Goal: Task Accomplishment & Management: Manage account settings

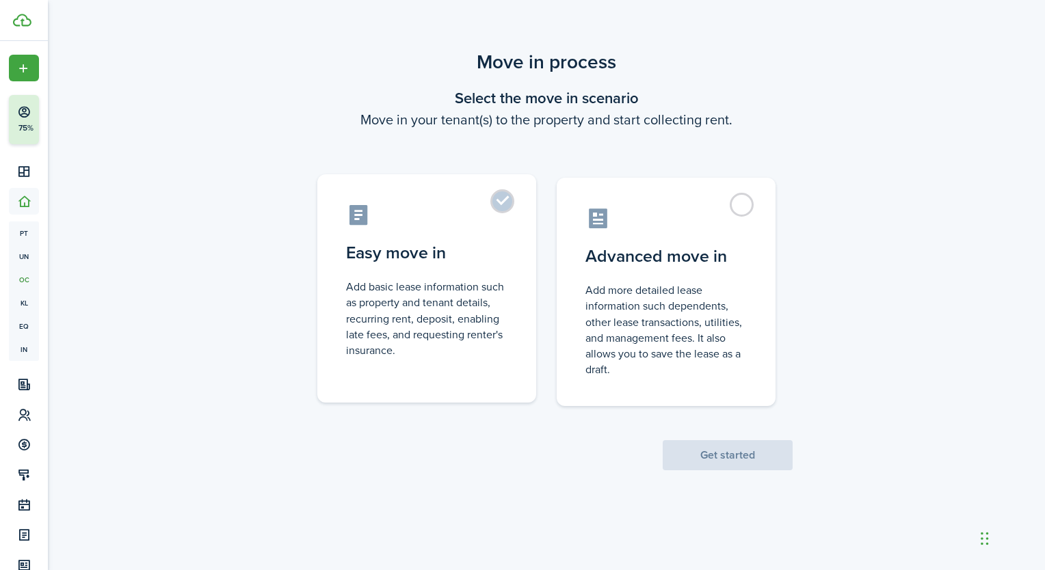
click at [512, 206] on label "Easy move in Add basic lease information such as property and tenant details, r…" at bounding box center [426, 288] width 219 height 228
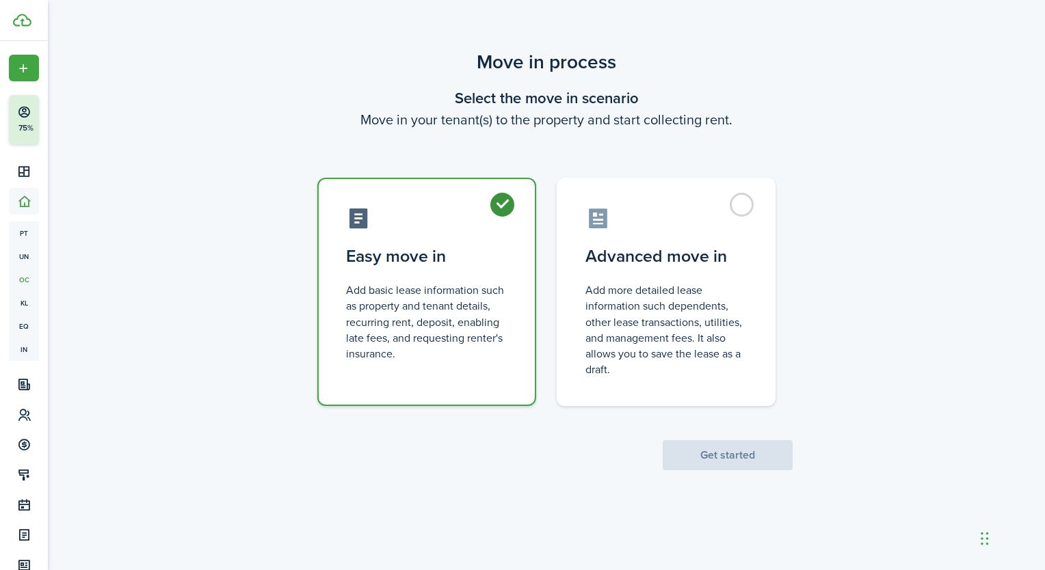
radio input "true"
click at [736, 452] on button "Get started" at bounding box center [728, 456] width 130 height 30
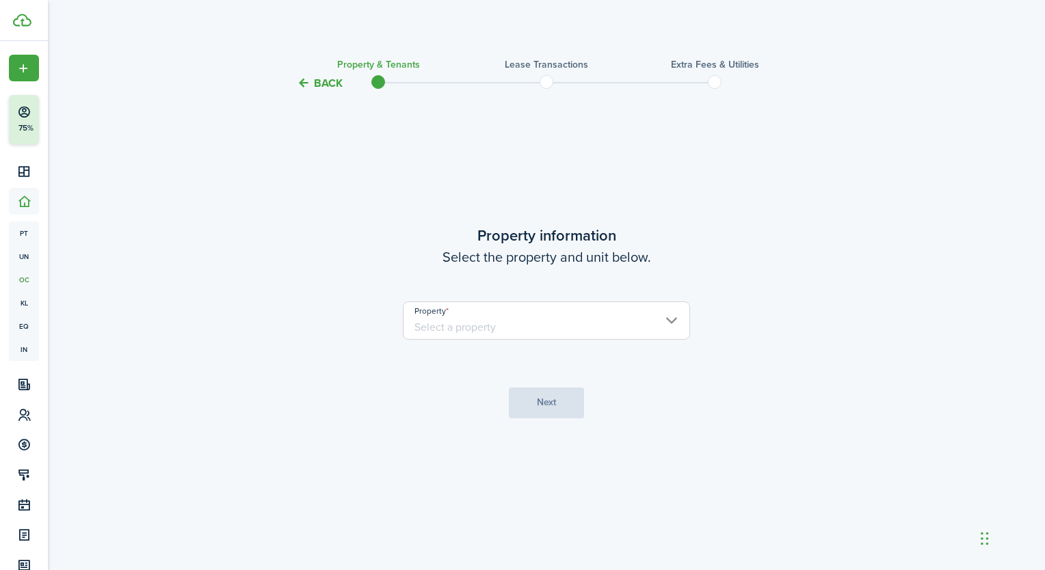
click at [570, 316] on input "Property" at bounding box center [546, 321] width 287 height 38
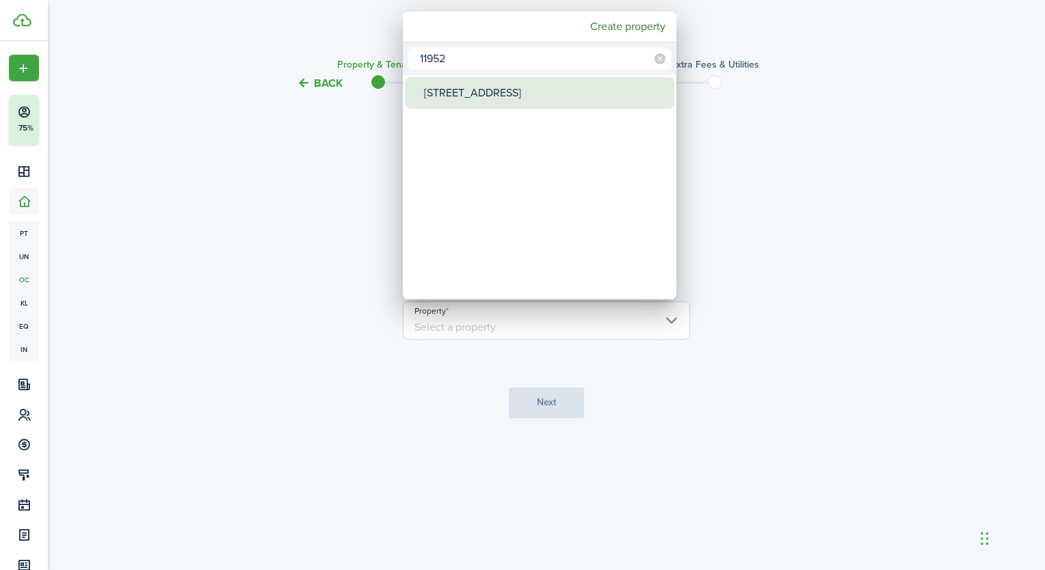
type input "11952"
click at [516, 100] on div "[STREET_ADDRESS]" at bounding box center [545, 92] width 242 height 31
type input "[STREET_ADDRESS]"
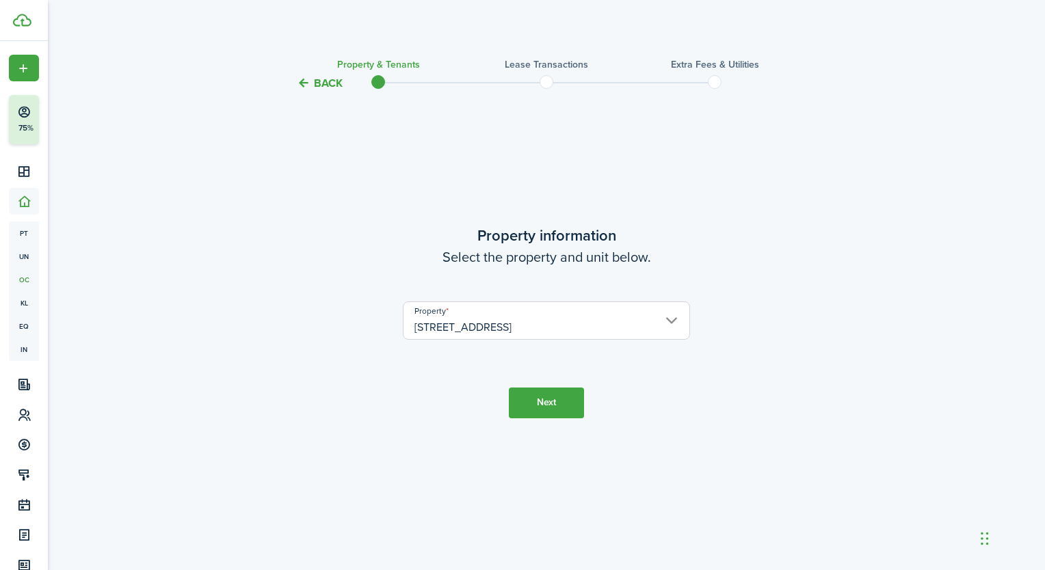
click at [543, 392] on button "Next" at bounding box center [546, 403] width 75 height 31
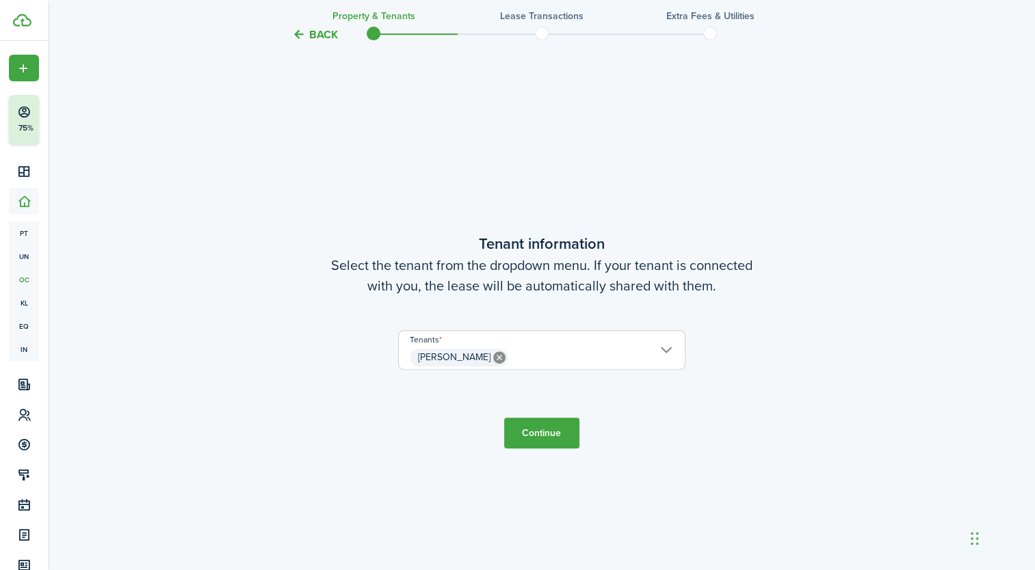
scroll to position [479, 0]
click at [550, 430] on button "Continue" at bounding box center [541, 432] width 75 height 31
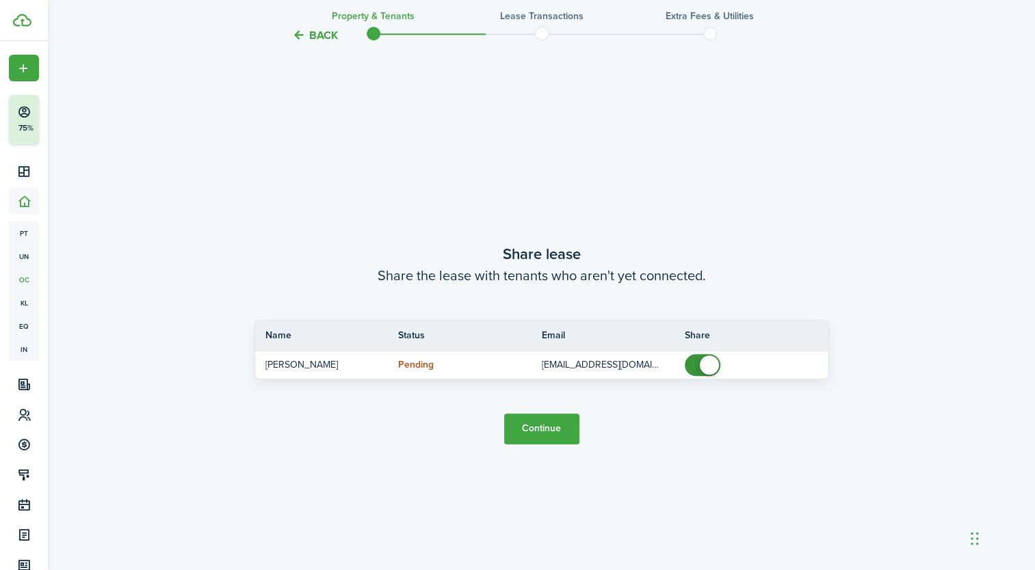
scroll to position [1050, 0]
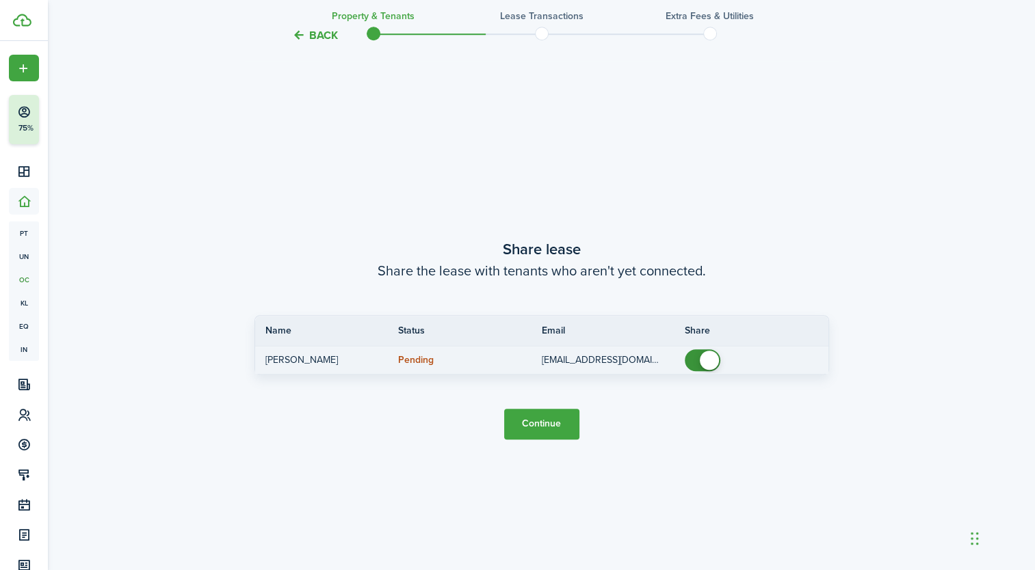
checkbox input "false"
click at [699, 362] on span at bounding box center [703, 361] width 14 height 22
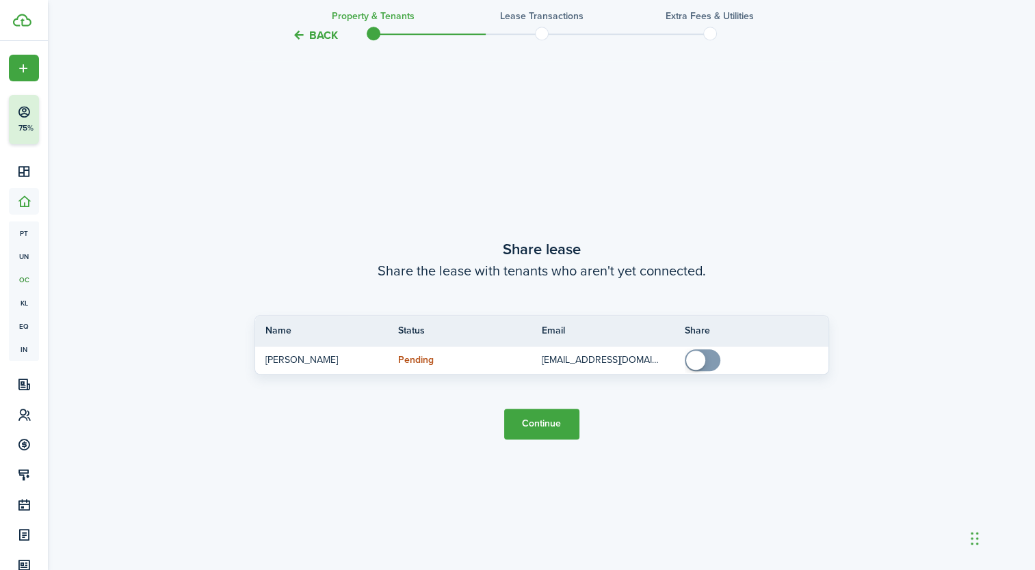
click at [540, 423] on button "Continue" at bounding box center [541, 424] width 75 height 31
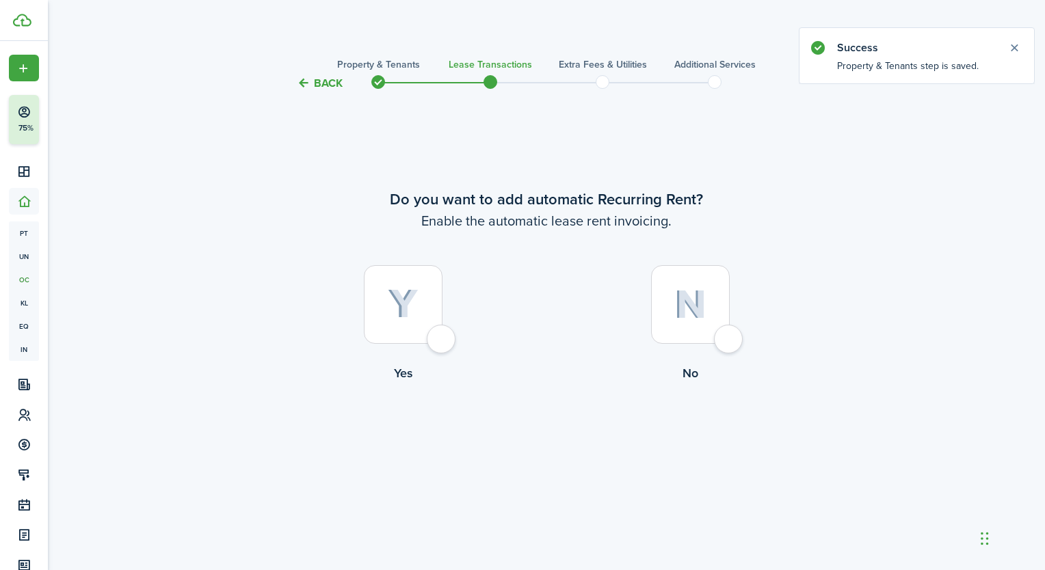
click at [441, 337] on div at bounding box center [403, 304] width 79 height 79
radio input "true"
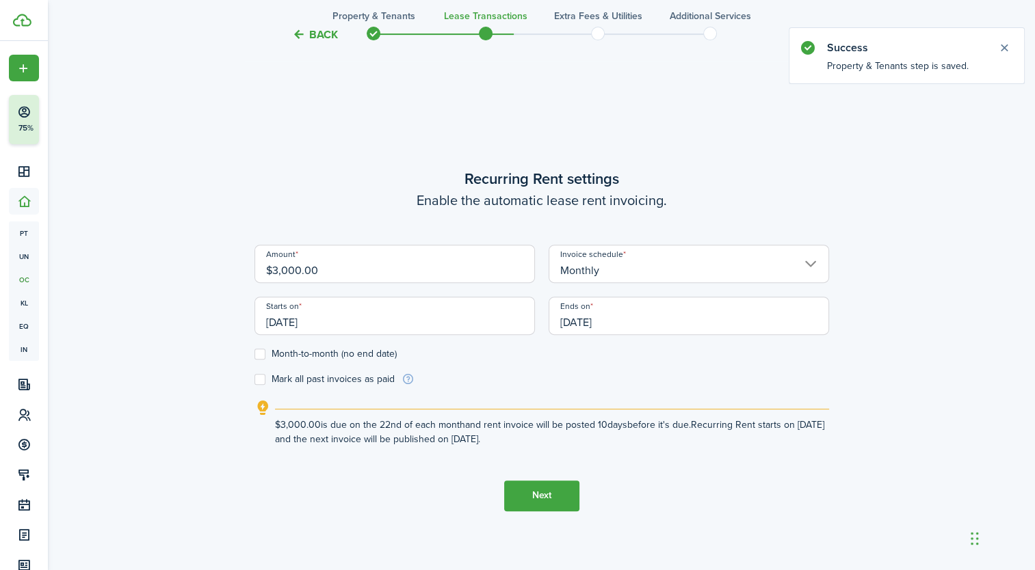
scroll to position [479, 0]
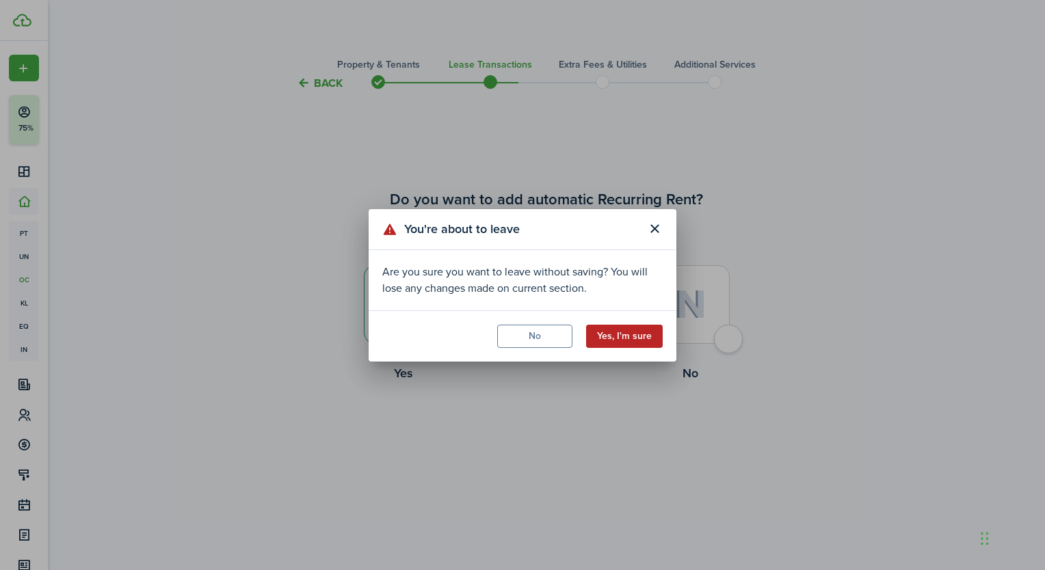
click at [624, 337] on button "Yes, I'm sure" at bounding box center [624, 336] width 77 height 23
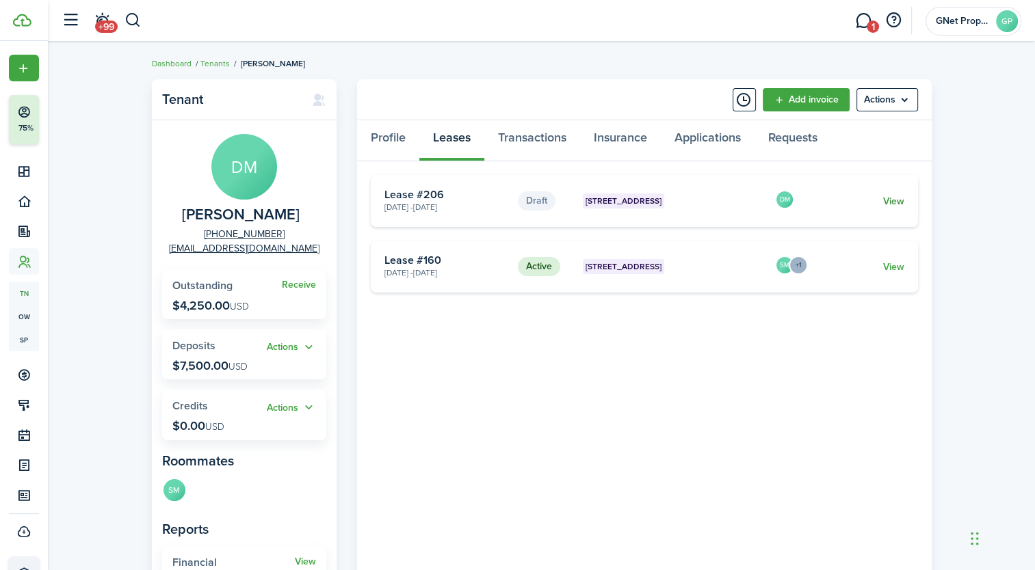
click at [894, 202] on link "View" at bounding box center [892, 201] width 21 height 14
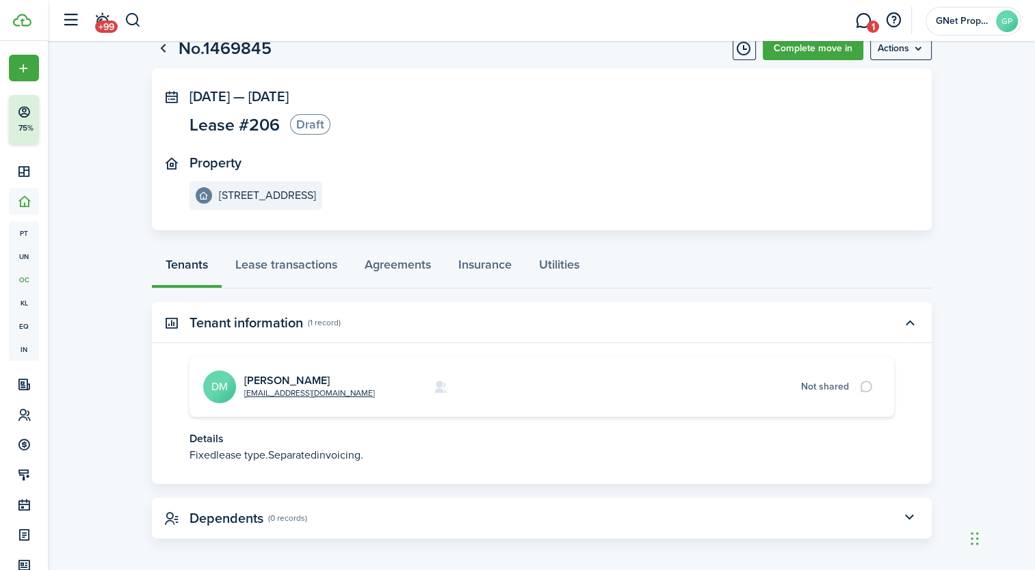
scroll to position [49, 0]
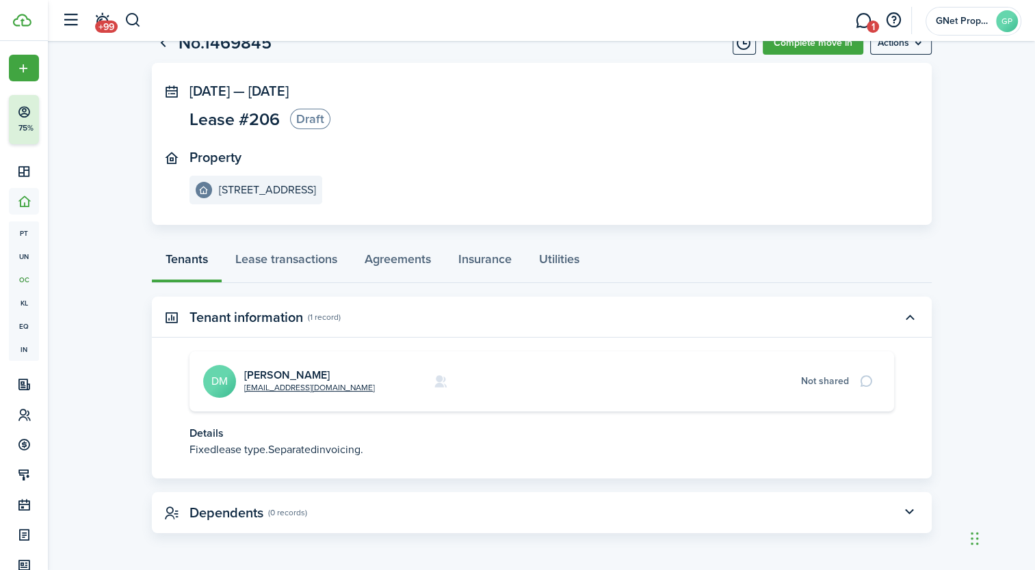
drag, startPoint x: 1032, startPoint y: 161, endPoint x: 1041, endPoint y: 74, distance: 87.4
click at [1034, 74] on html "Create New Finish Account Setup 75% Dashboard Portfolio pt Properties un Units …" at bounding box center [517, 236] width 1035 height 570
click at [849, 125] on panel-main-section "[DATE] — [DATE] Lease #206 Draft" at bounding box center [521, 108] width 664 height 50
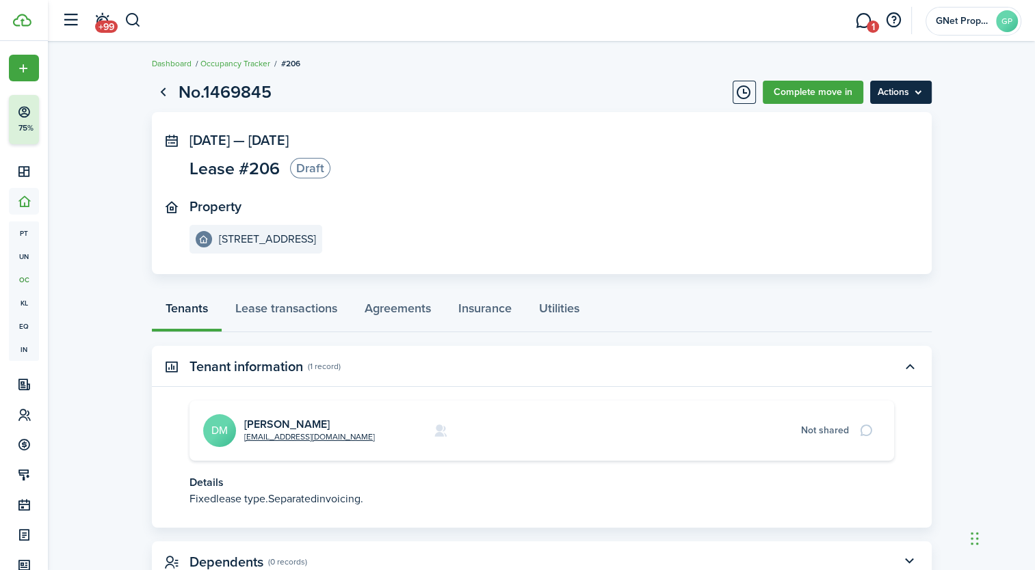
click at [889, 92] on menu-btn "Actions" at bounding box center [901, 92] width 62 height 23
click at [700, 233] on panel-main-section "Property [STREET_ADDRESS]" at bounding box center [521, 226] width 664 height 55
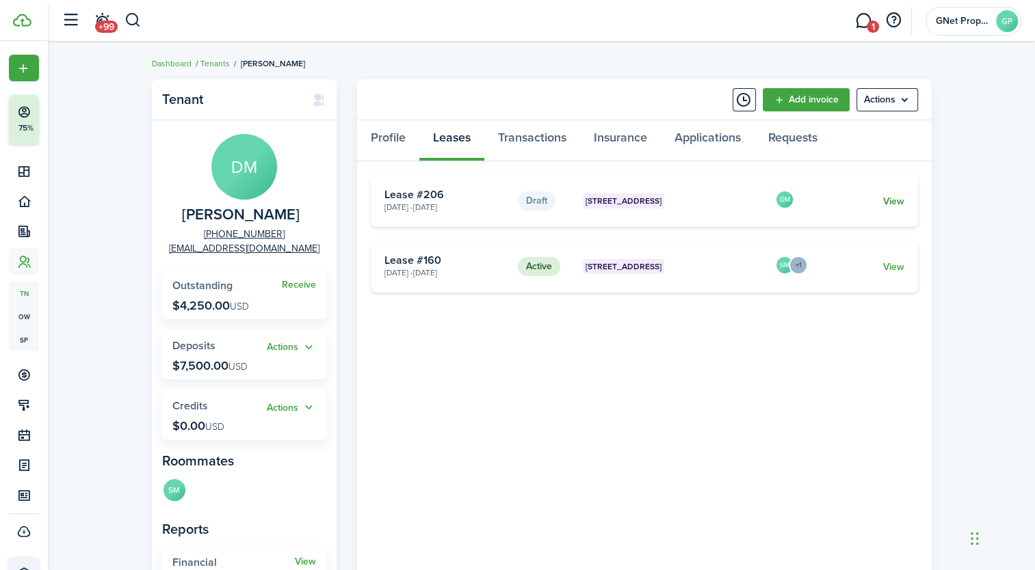
click at [895, 200] on link "View" at bounding box center [892, 201] width 21 height 14
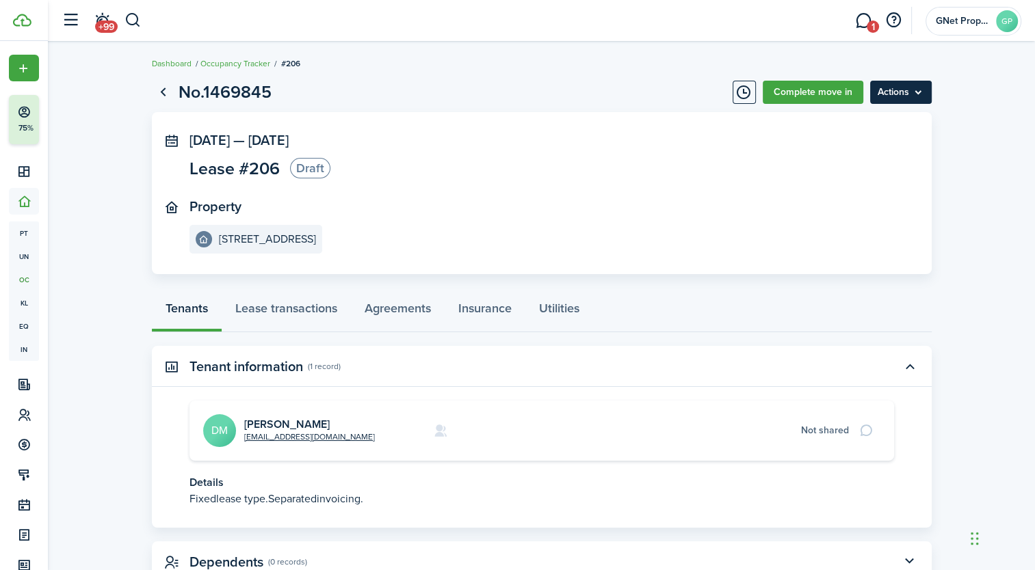
click at [895, 91] on menu-btn "Actions" at bounding box center [901, 92] width 62 height 23
click at [915, 166] on panel-main-body "[DATE] — [DATE] Lease #206 Draft Property [STREET_ADDRESS]" at bounding box center [542, 193] width 780 height 162
click at [804, 89] on link "Complete move in" at bounding box center [813, 92] width 101 height 23
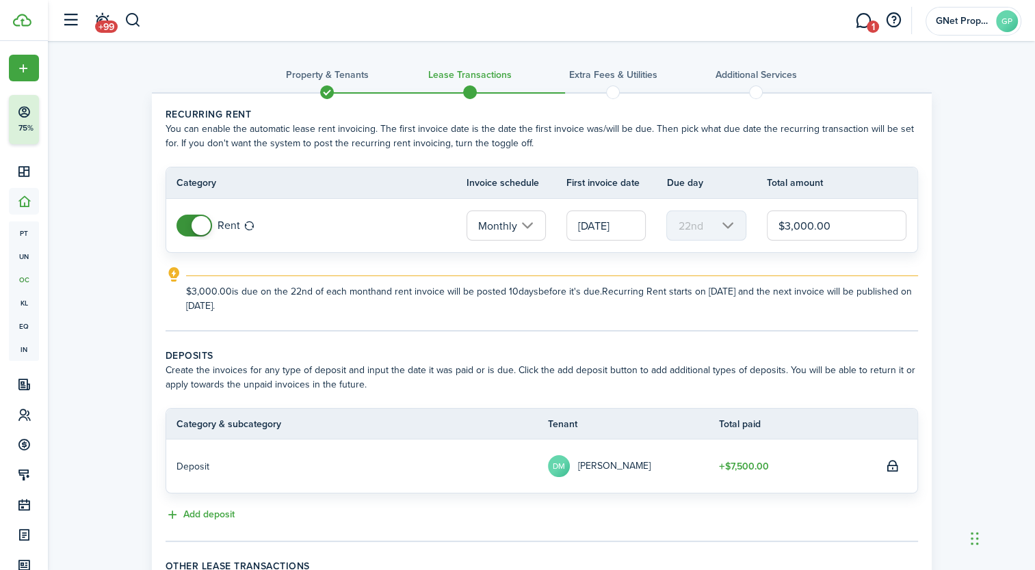
click at [834, 226] on input "$3,000.00" at bounding box center [837, 226] width 140 height 30
click at [622, 226] on input "[DATE]" at bounding box center [605, 226] width 79 height 30
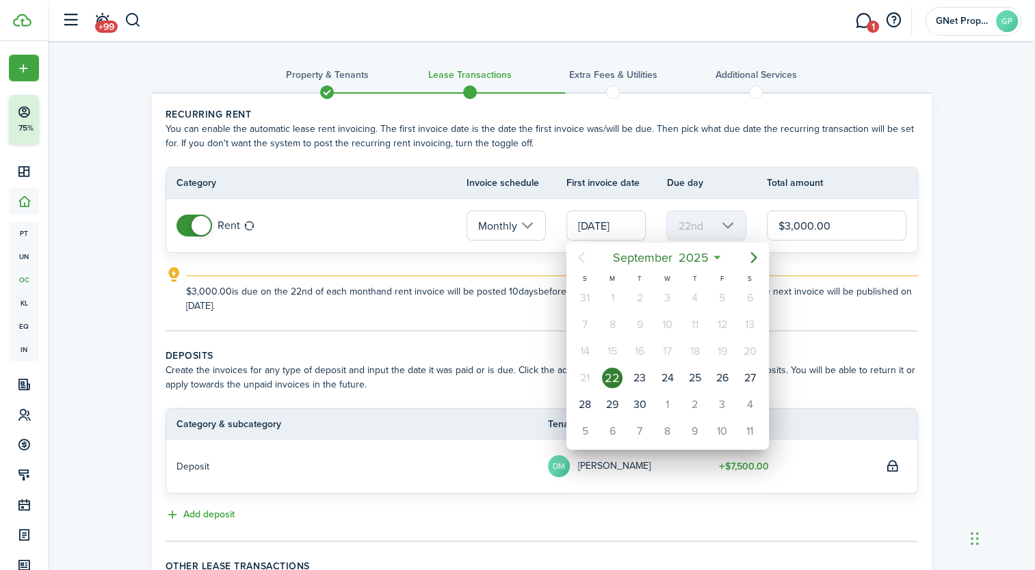
click at [956, 305] on div at bounding box center [518, 285] width 1254 height 789
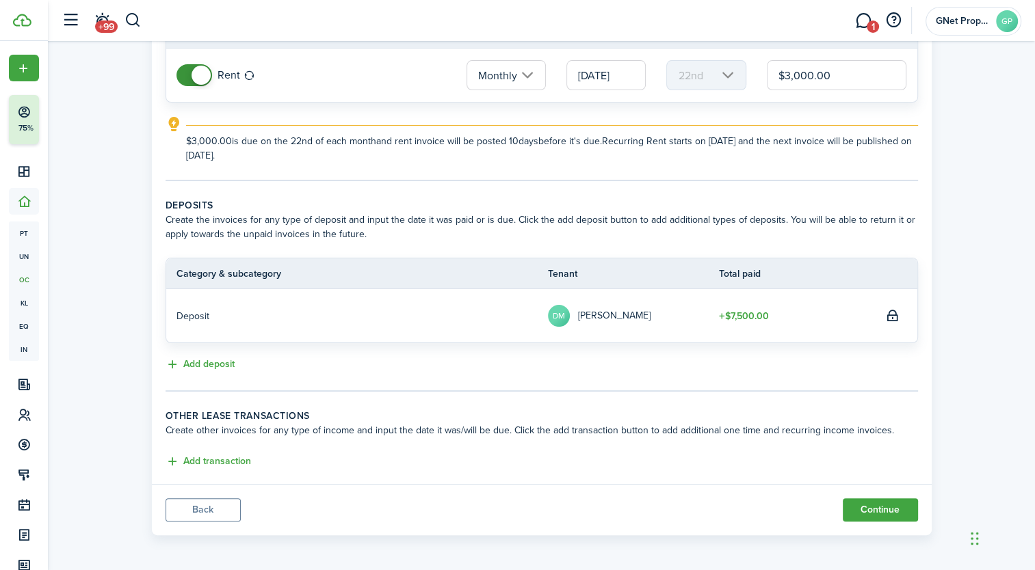
click at [200, 508] on button "Back" at bounding box center [203, 510] width 75 height 23
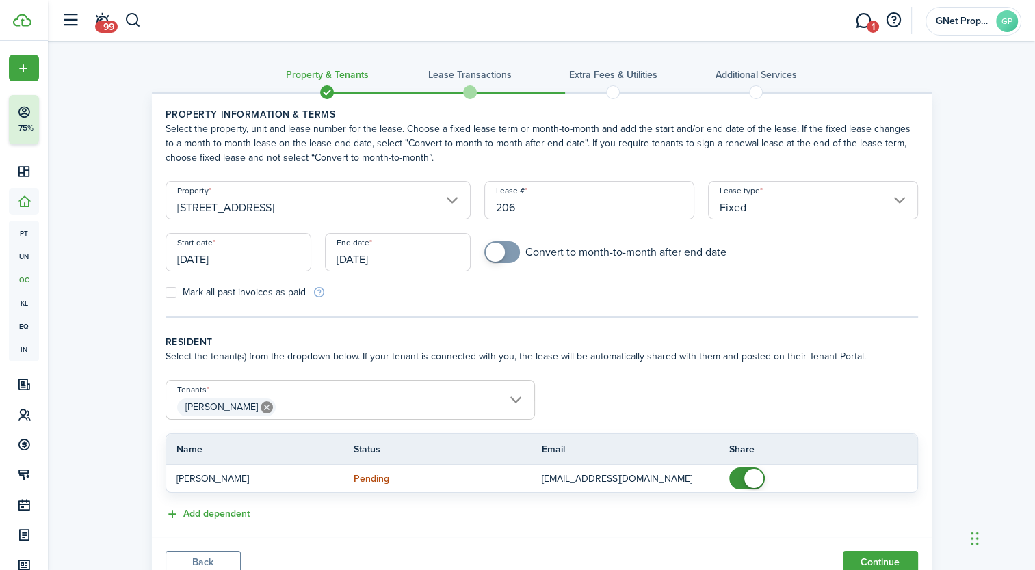
click at [417, 256] on input "[DATE]" at bounding box center [398, 252] width 146 height 38
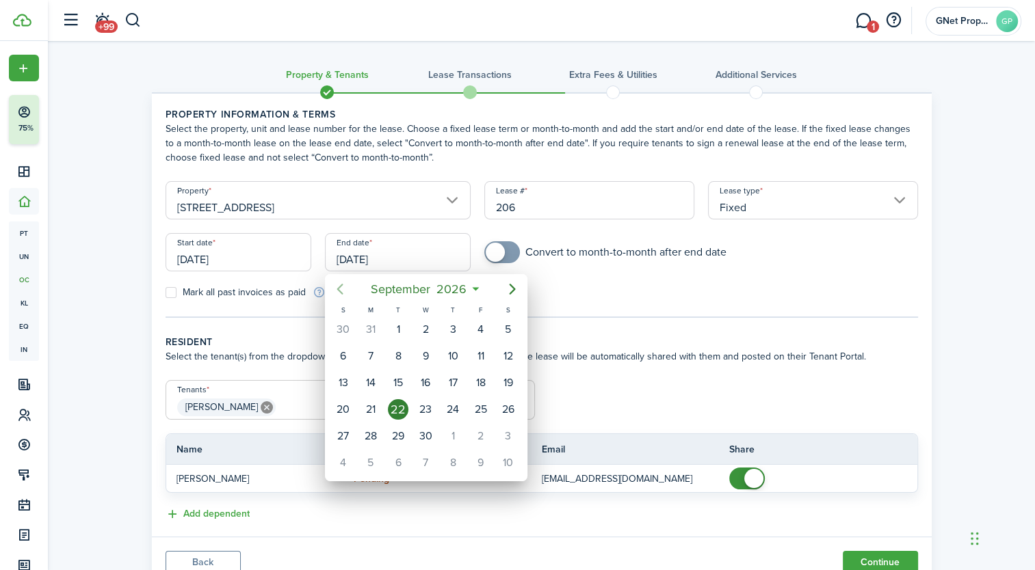
click at [337, 287] on icon "Previous page" at bounding box center [340, 289] width 16 height 16
click at [404, 426] on div "30" at bounding box center [398, 436] width 21 height 21
type input "[DATE]"
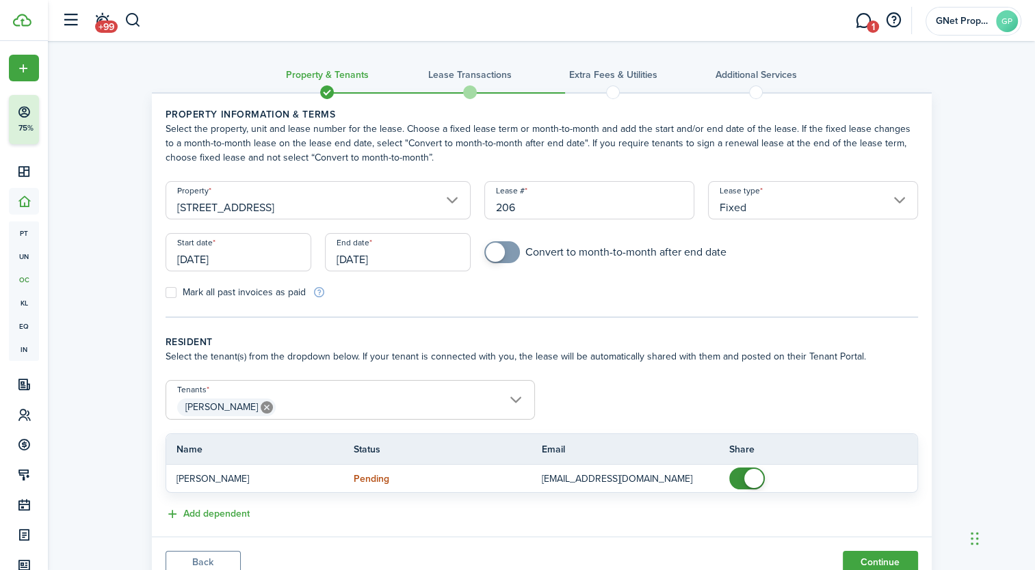
click at [514, 400] on span "[PERSON_NAME]" at bounding box center [350, 407] width 368 height 23
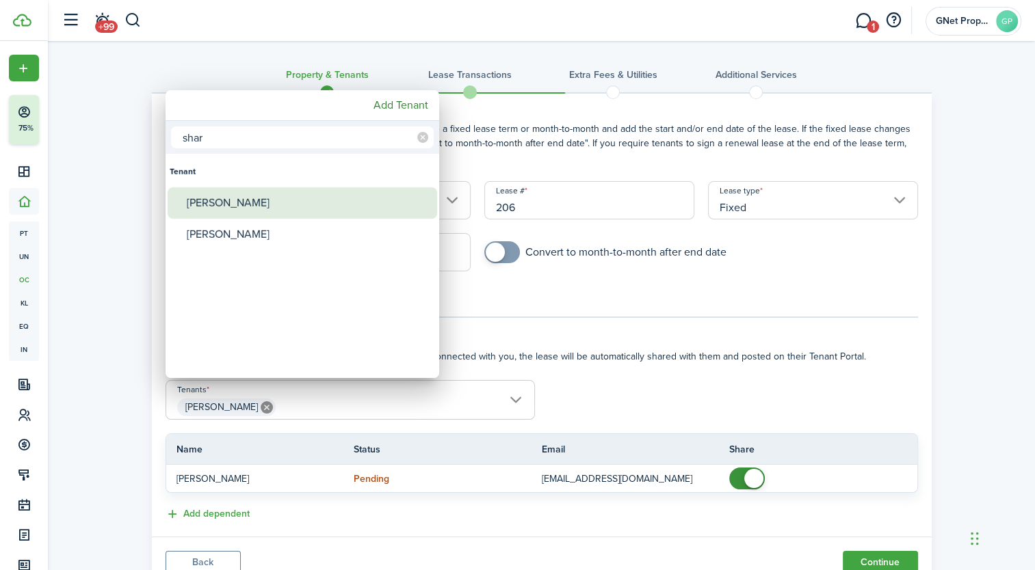
type input "shar"
click at [298, 205] on div "[PERSON_NAME]" at bounding box center [308, 202] width 242 height 31
type input "[PERSON_NAME], [PERSON_NAME]"
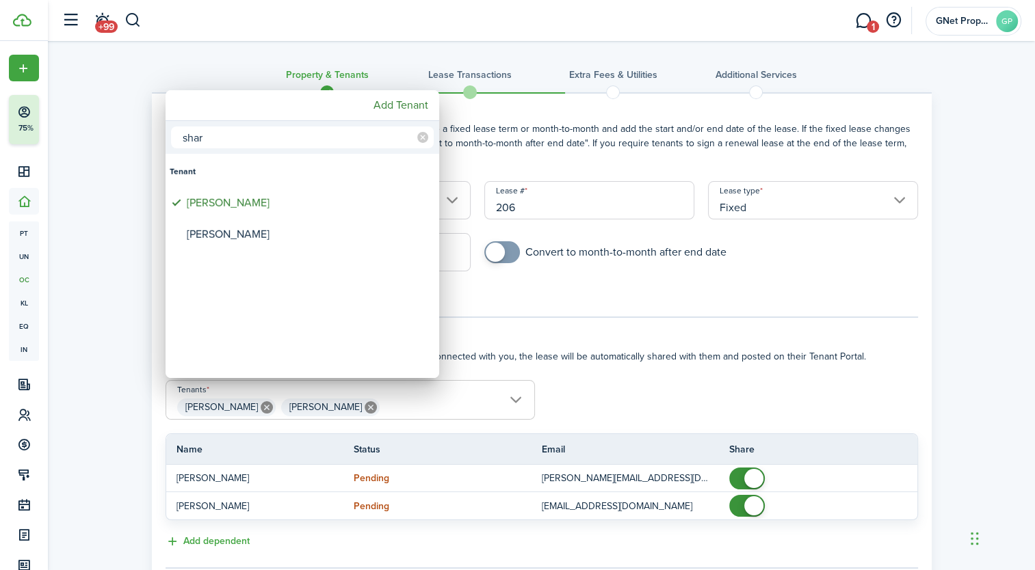
click at [995, 249] on div at bounding box center [518, 285] width 1254 height 789
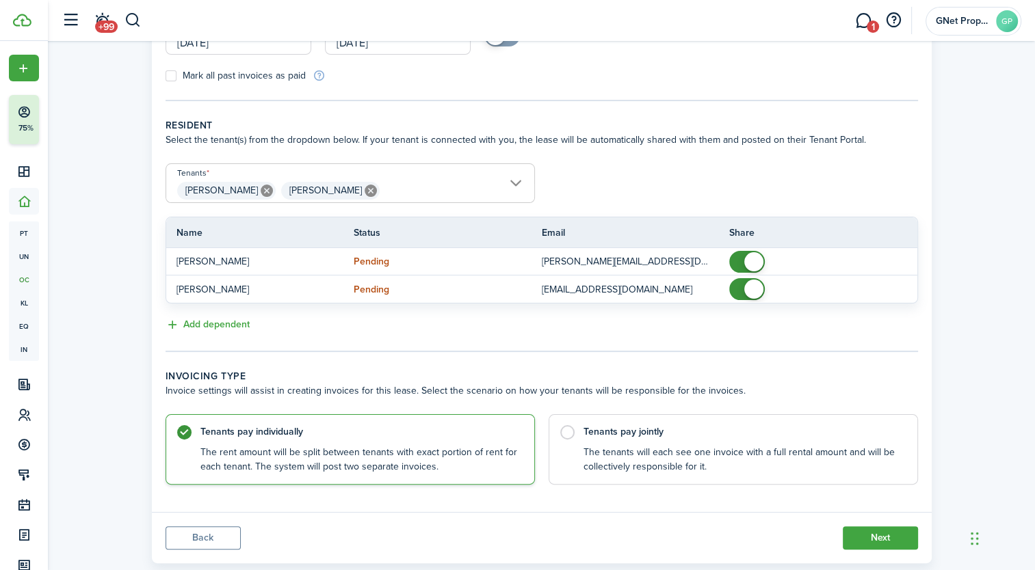
scroll to position [218, 0]
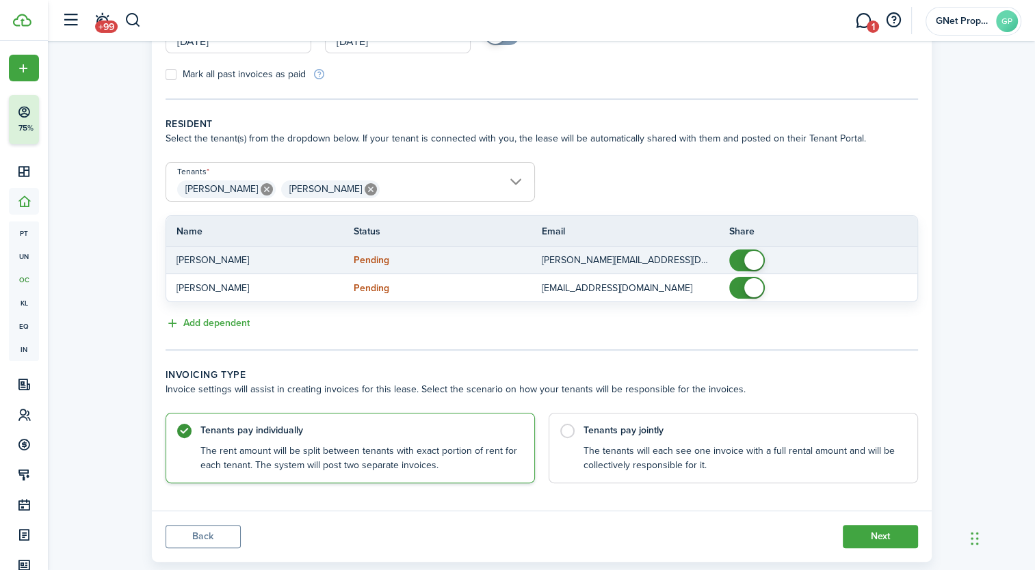
checkbox input "false"
click at [749, 253] on span at bounding box center [753, 260] width 19 height 19
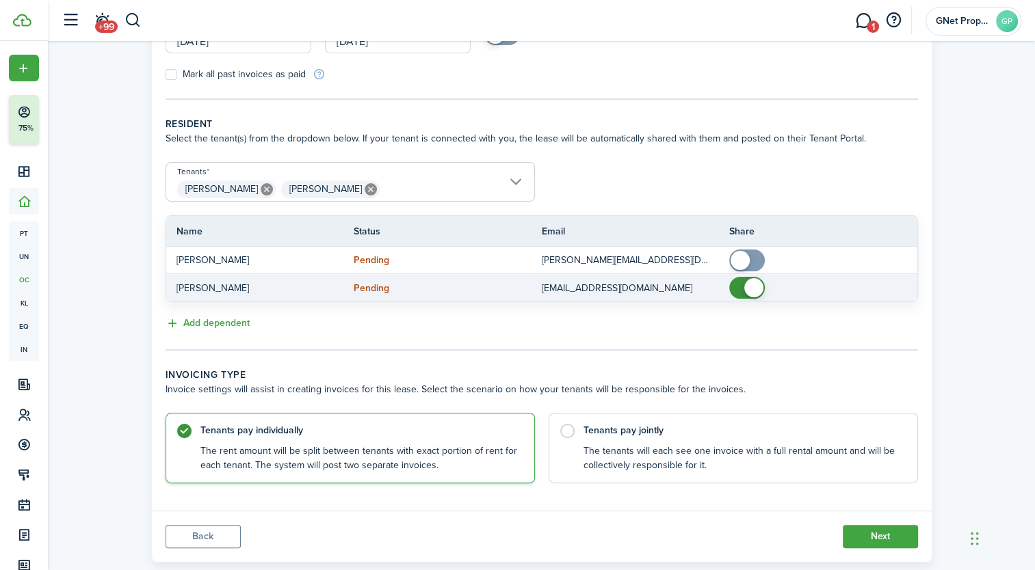
checkbox input "false"
click at [751, 289] on span at bounding box center [753, 287] width 19 height 19
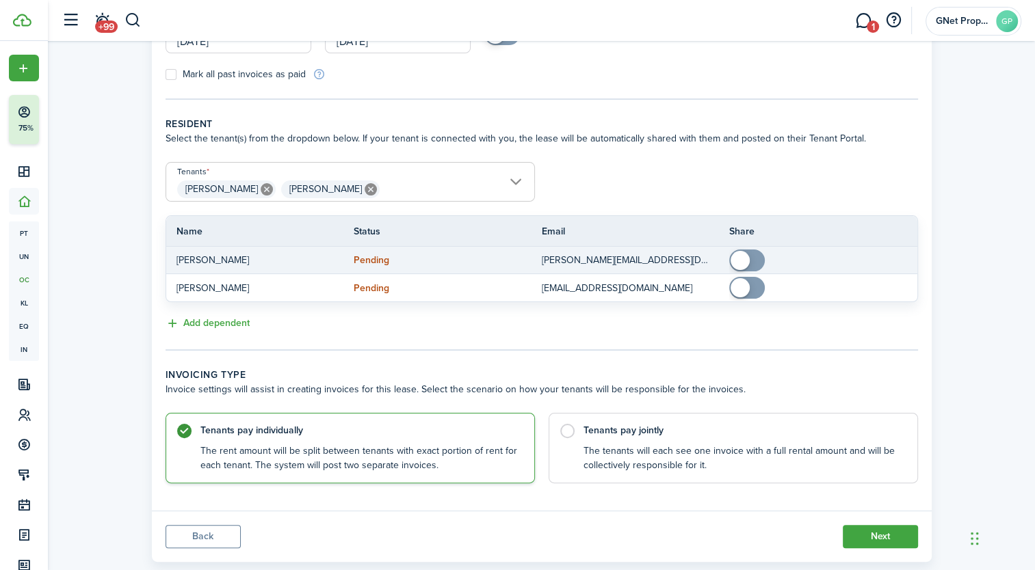
checkbox input "true"
click at [744, 255] on span at bounding box center [740, 260] width 19 height 19
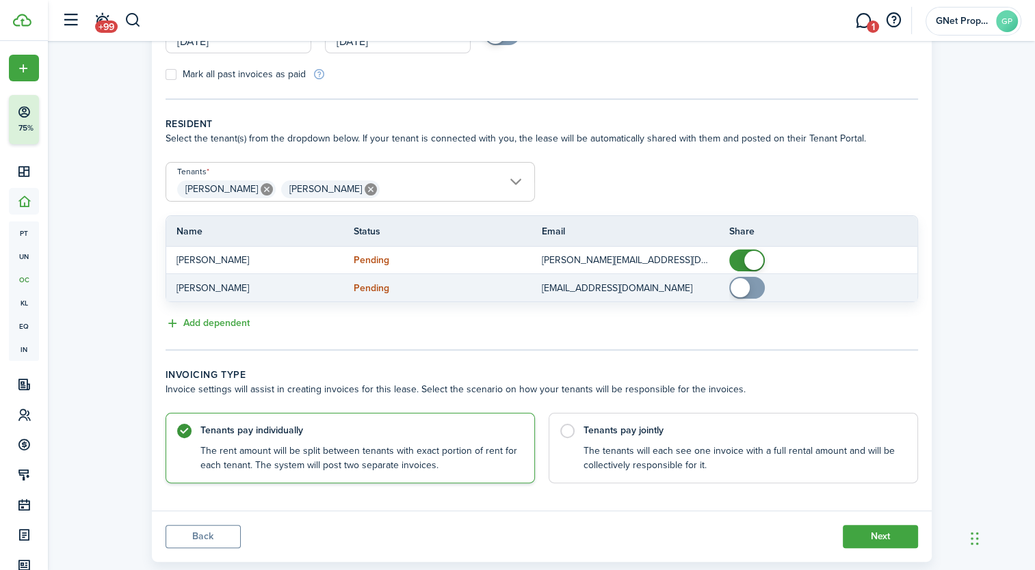
checkbox input "true"
click at [744, 293] on span at bounding box center [740, 287] width 19 height 19
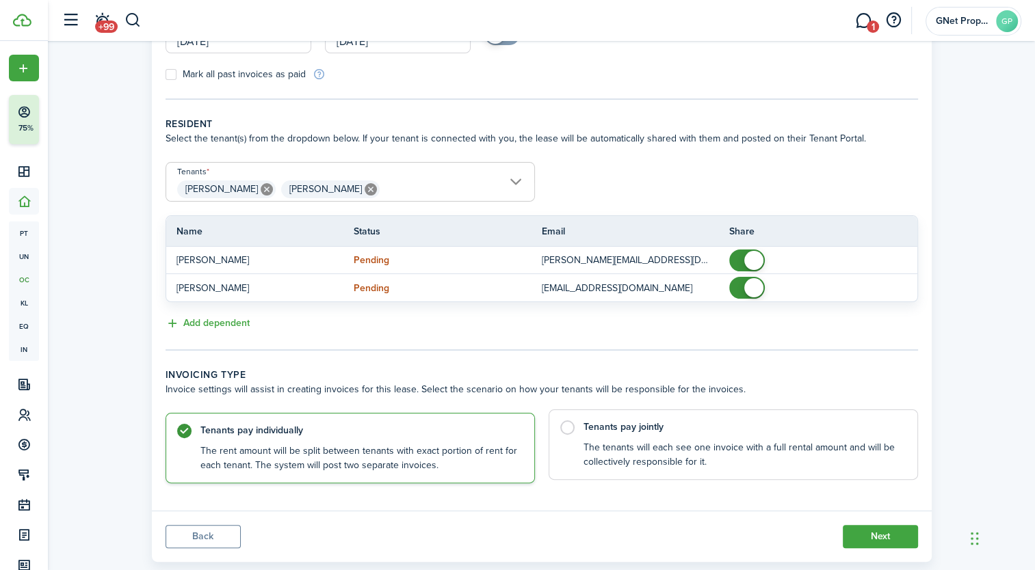
click at [566, 423] on label "Tenants pay jointly The tenants will each see one invoice with a full rental am…" at bounding box center [733, 445] width 369 height 70
radio input "false"
radio input "true"
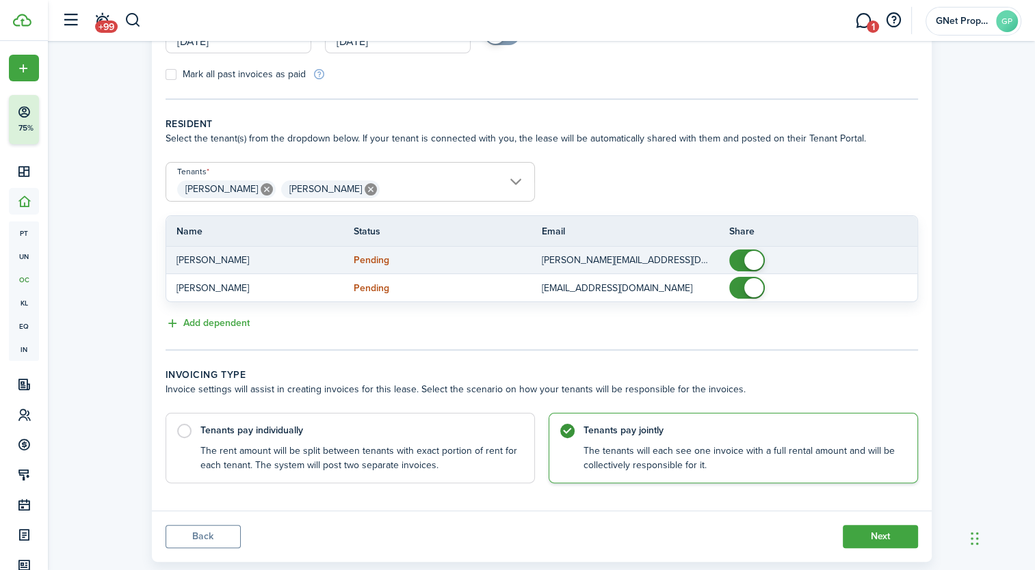
checkbox input "false"
click at [755, 256] on span at bounding box center [753, 260] width 19 height 19
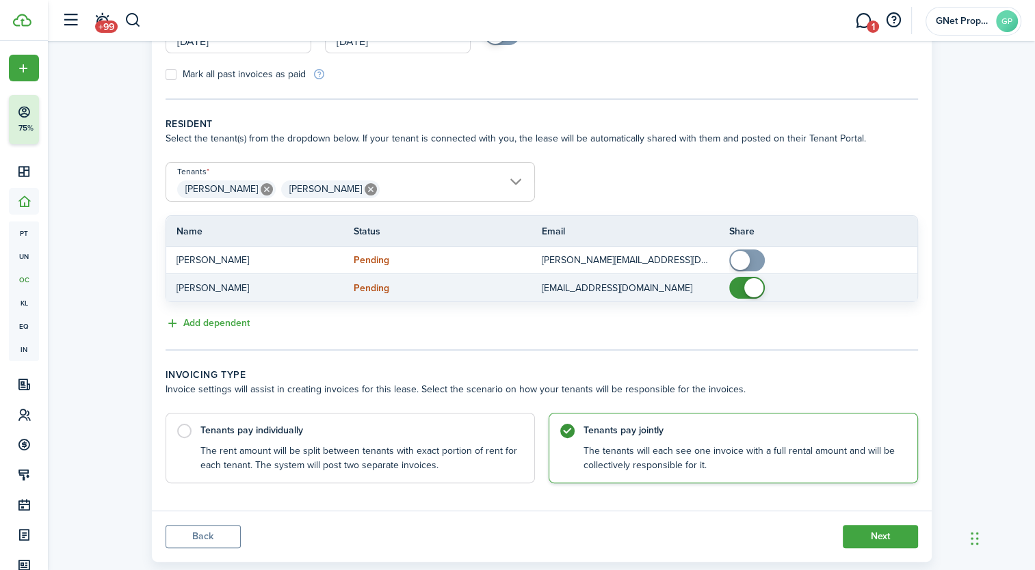
checkbox input "false"
click at [750, 294] on span at bounding box center [753, 287] width 19 height 19
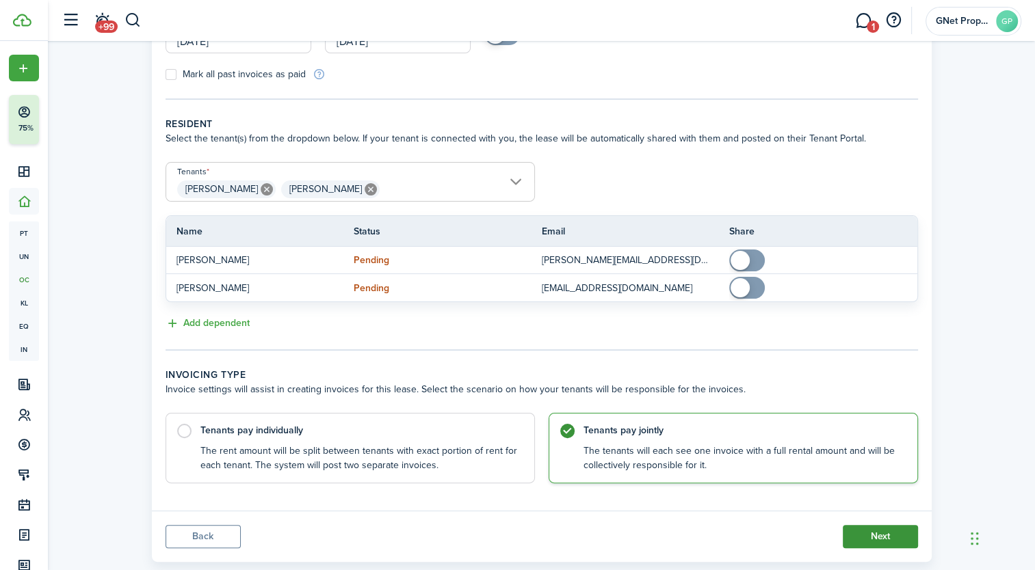
click at [884, 532] on button "Next" at bounding box center [880, 536] width 75 height 23
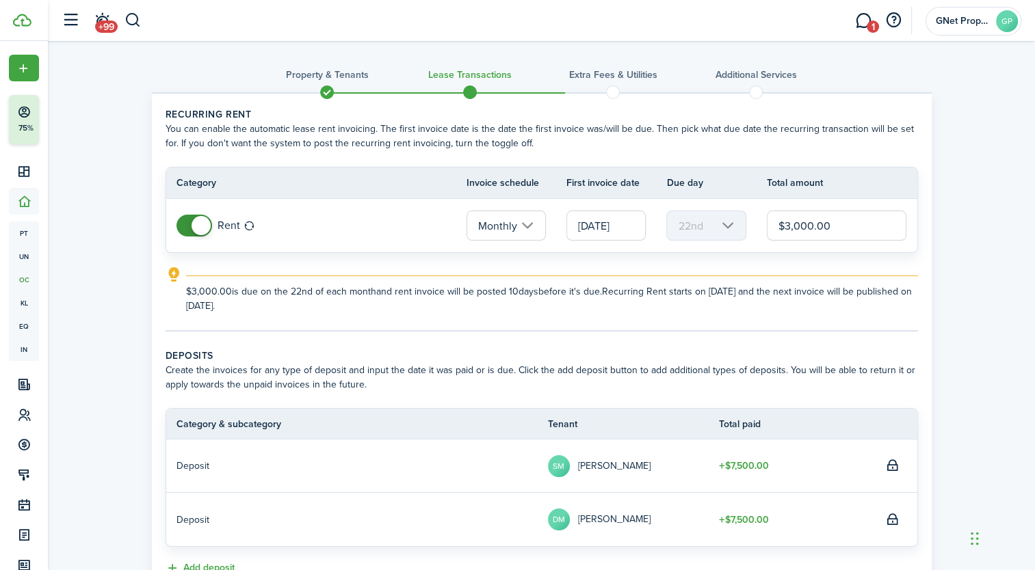
click at [627, 224] on input "[DATE]" at bounding box center [605, 226] width 79 height 30
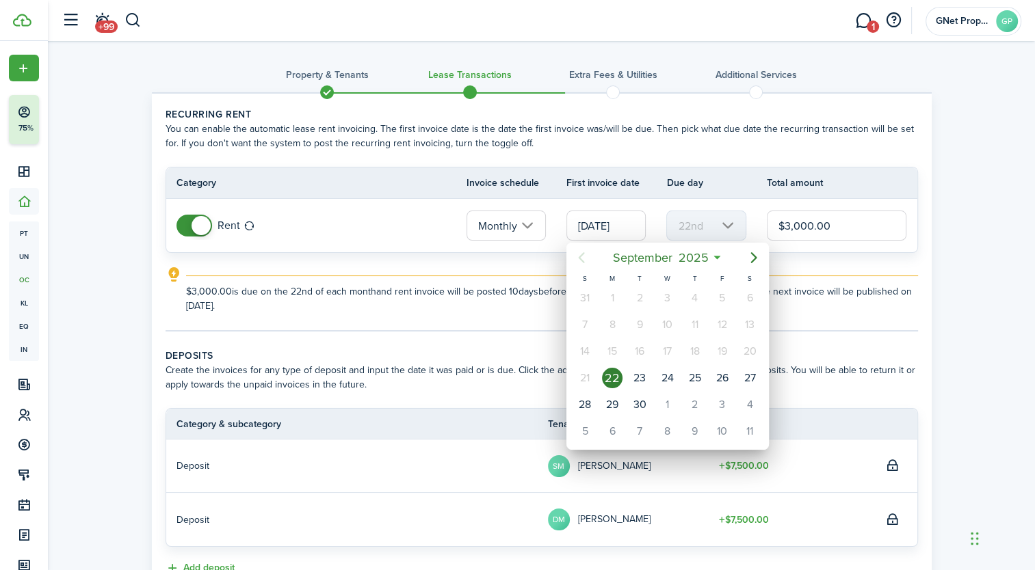
click at [627, 224] on div at bounding box center [518, 285] width 1254 height 789
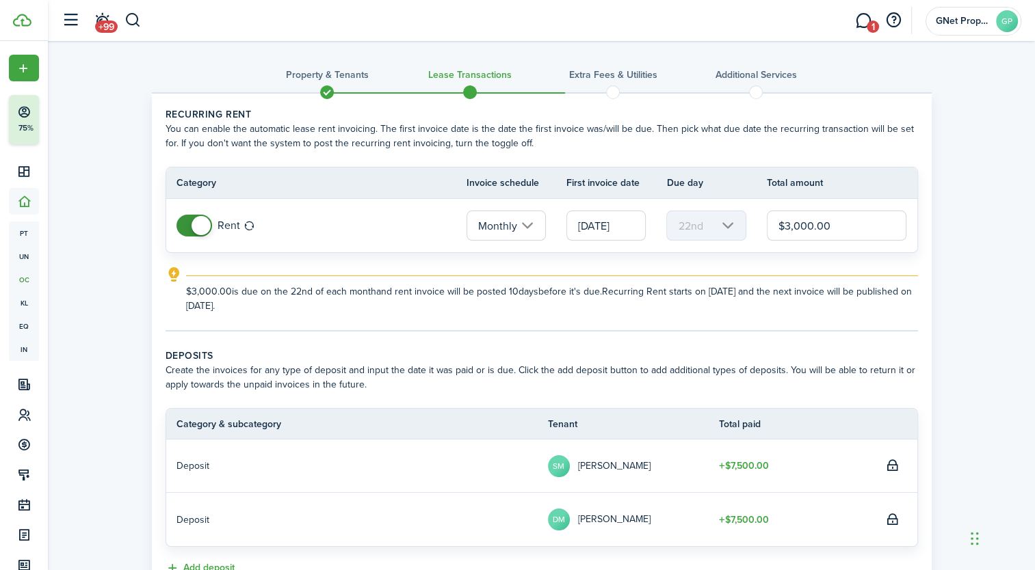
scroll to position [0, 1]
click at [629, 223] on input "[DATE]" at bounding box center [605, 226] width 79 height 30
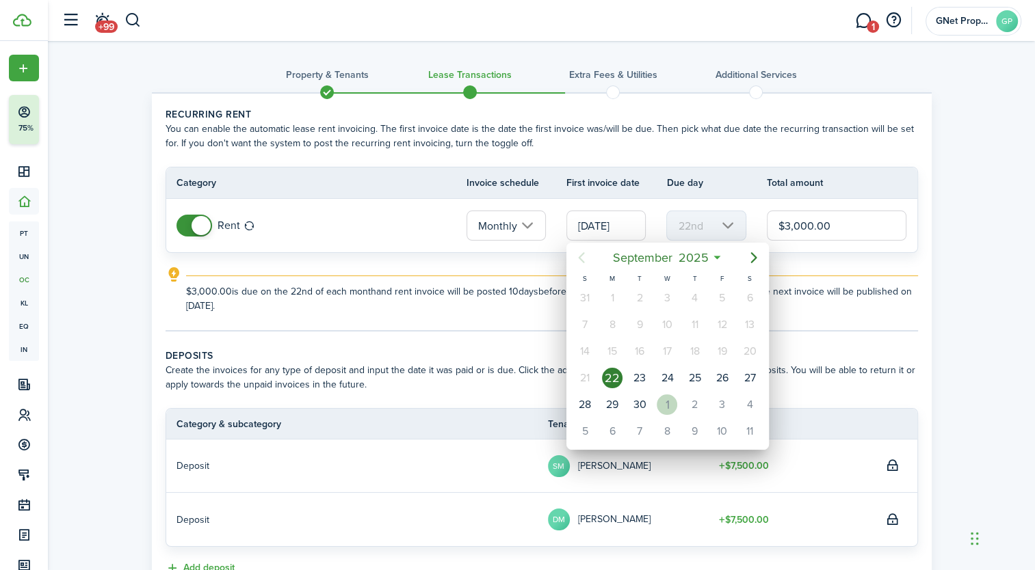
click at [670, 402] on div "1" at bounding box center [667, 405] width 21 height 21
type input "[DATE]"
type input "1st"
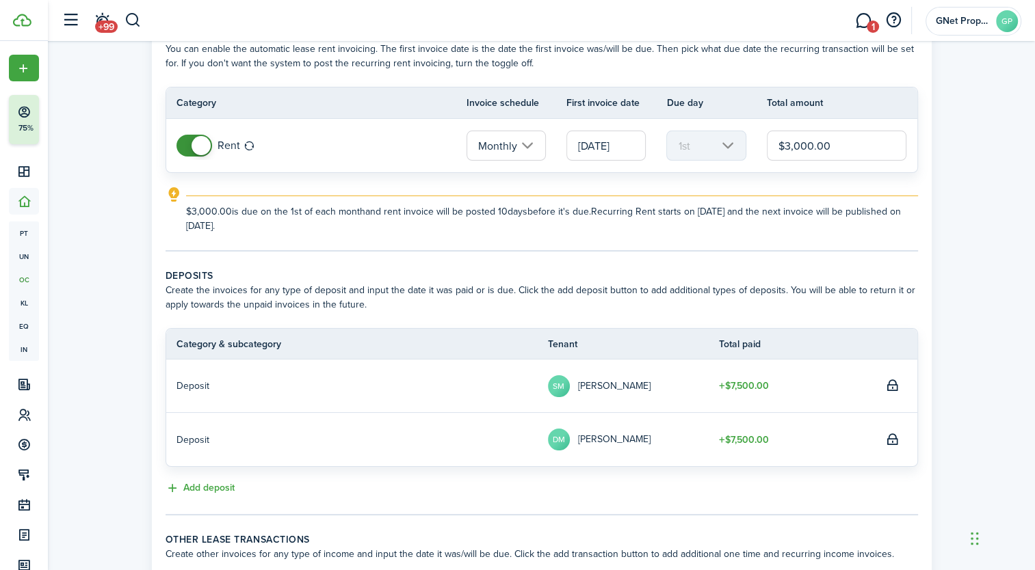
scroll to position [116, 0]
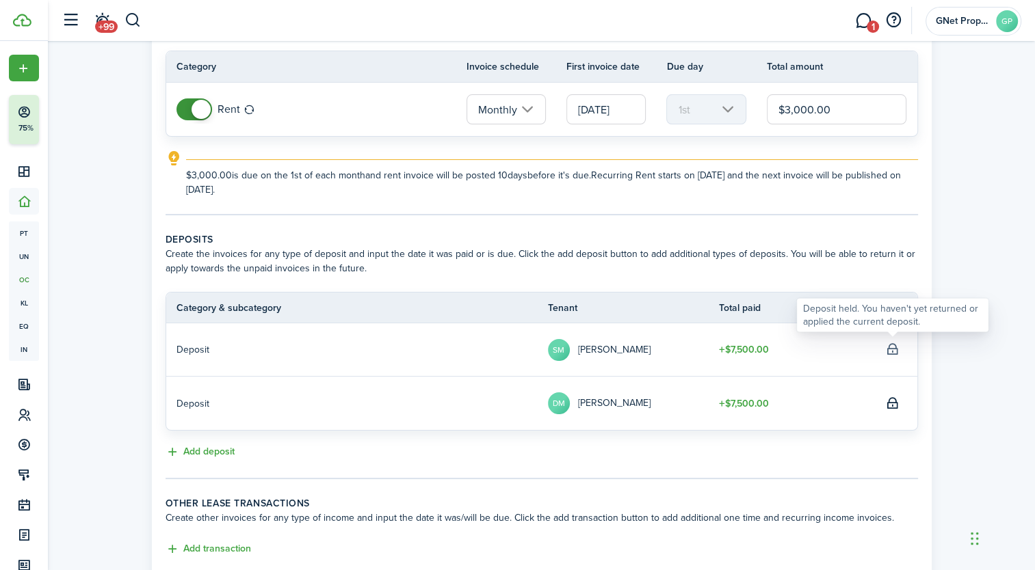
click at [894, 348] on p at bounding box center [892, 350] width 19 height 19
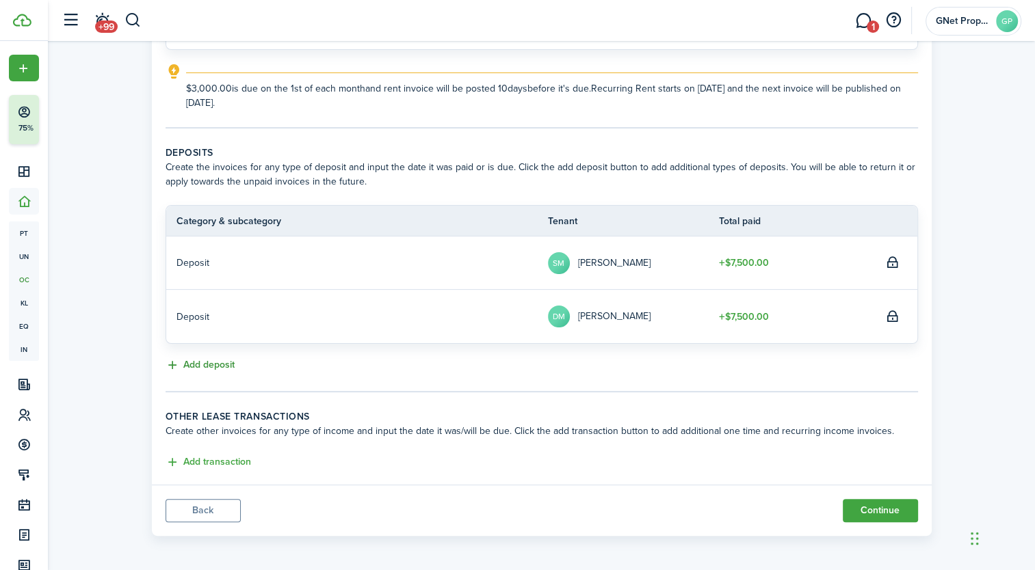
click at [196, 361] on button "Add deposit" at bounding box center [200, 366] width 69 height 16
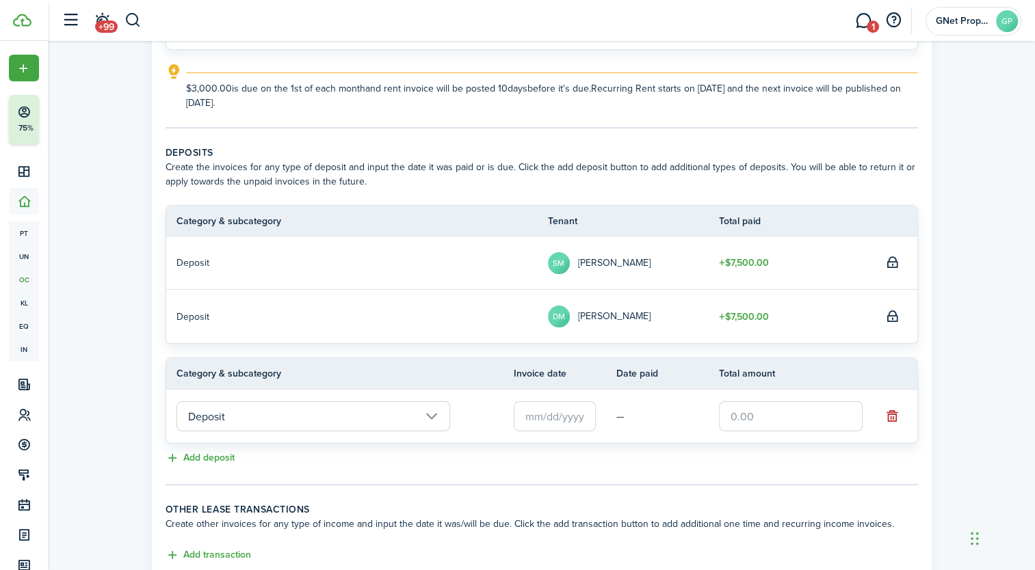
click at [549, 417] on input "text" at bounding box center [555, 417] width 82 height 30
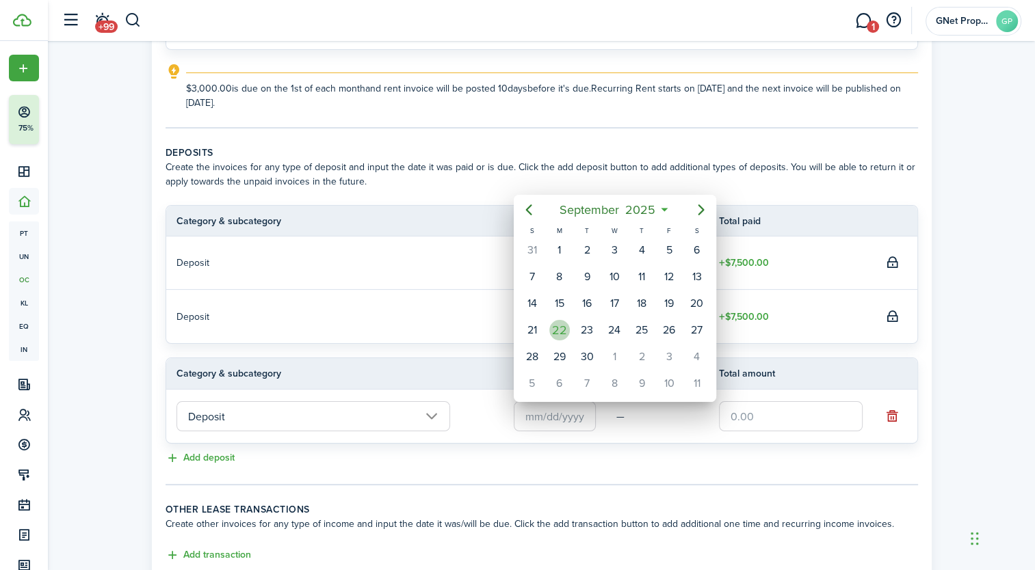
click at [562, 325] on div "22" at bounding box center [559, 330] width 21 height 21
type input "[DATE]"
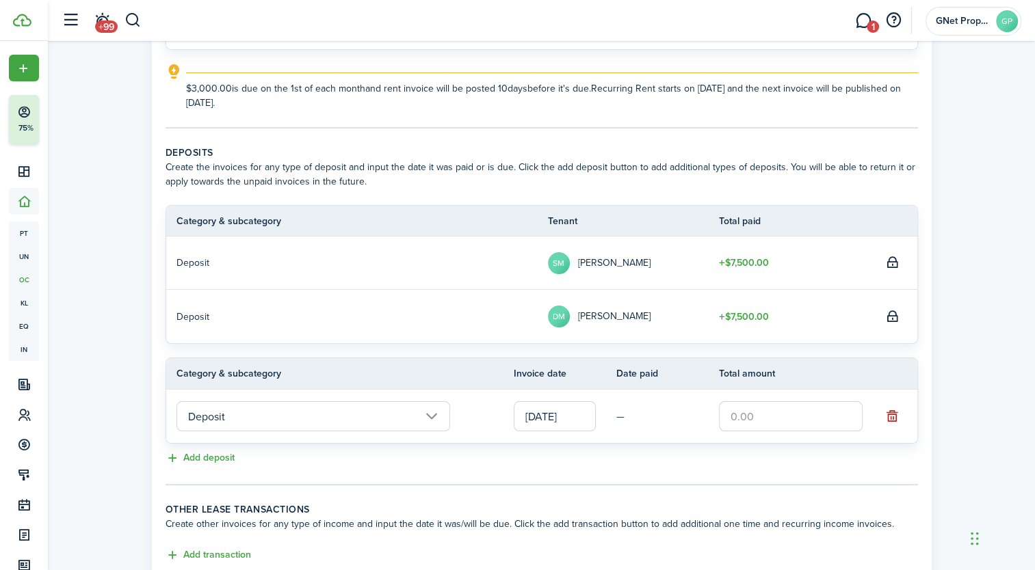
click at [763, 417] on input "text" at bounding box center [791, 417] width 144 height 30
type input "$3,000.00"
click at [810, 464] on div "Add deposit" at bounding box center [542, 459] width 752 height 16
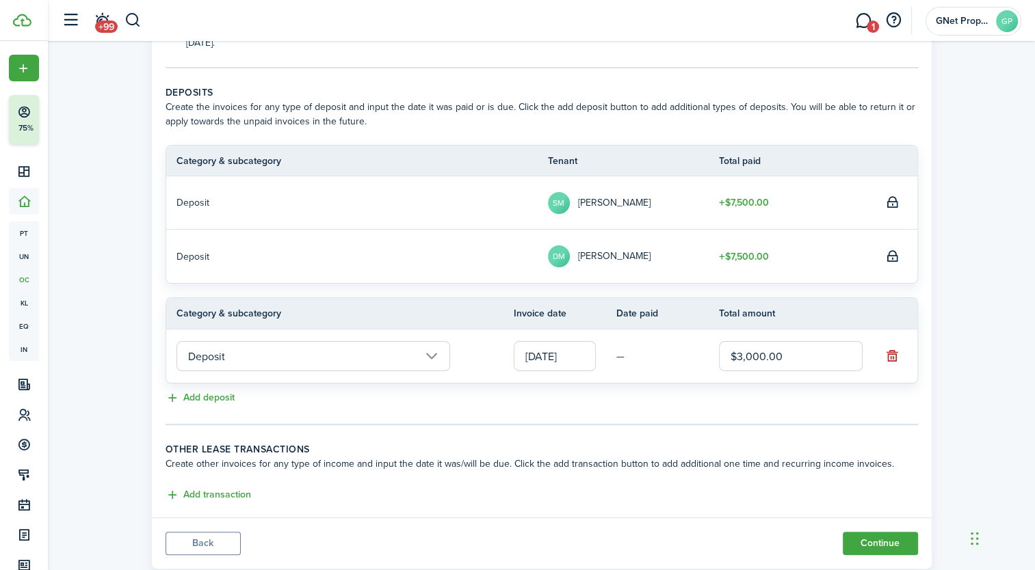
scroll to position [296, 0]
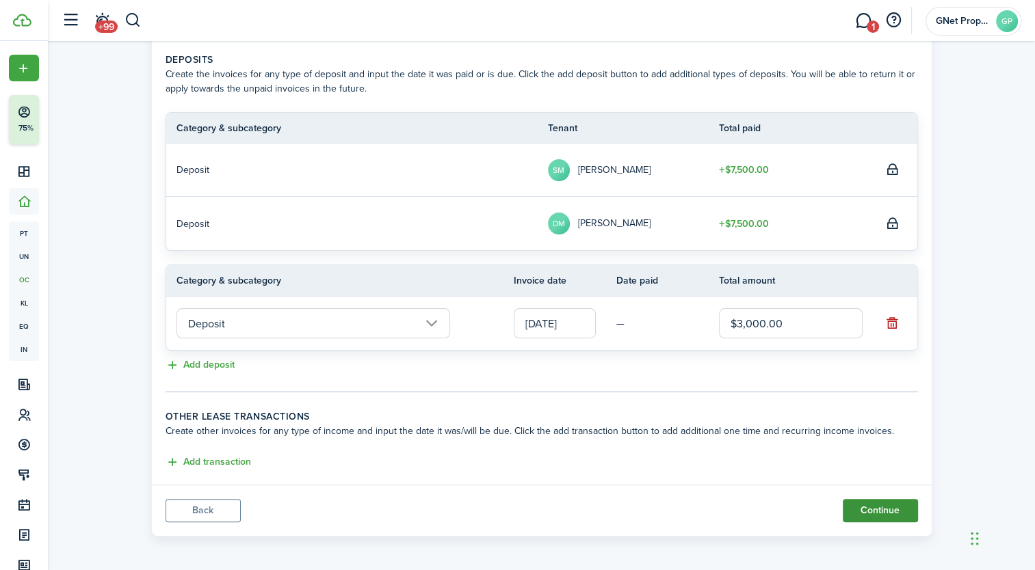
click at [876, 505] on button "Continue" at bounding box center [880, 510] width 75 height 23
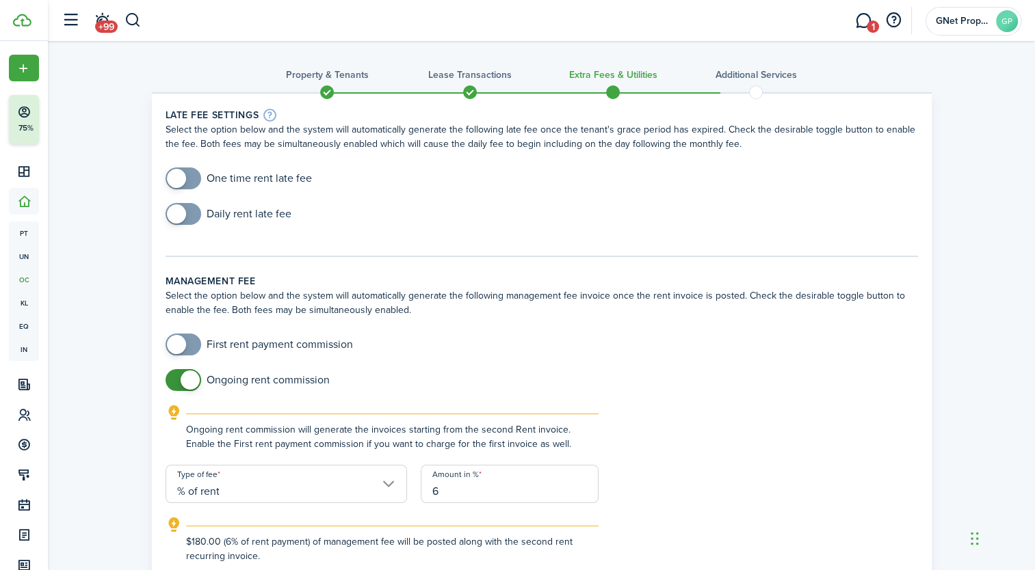
checkbox input "true"
click at [189, 343] on span at bounding box center [183, 345] width 14 height 22
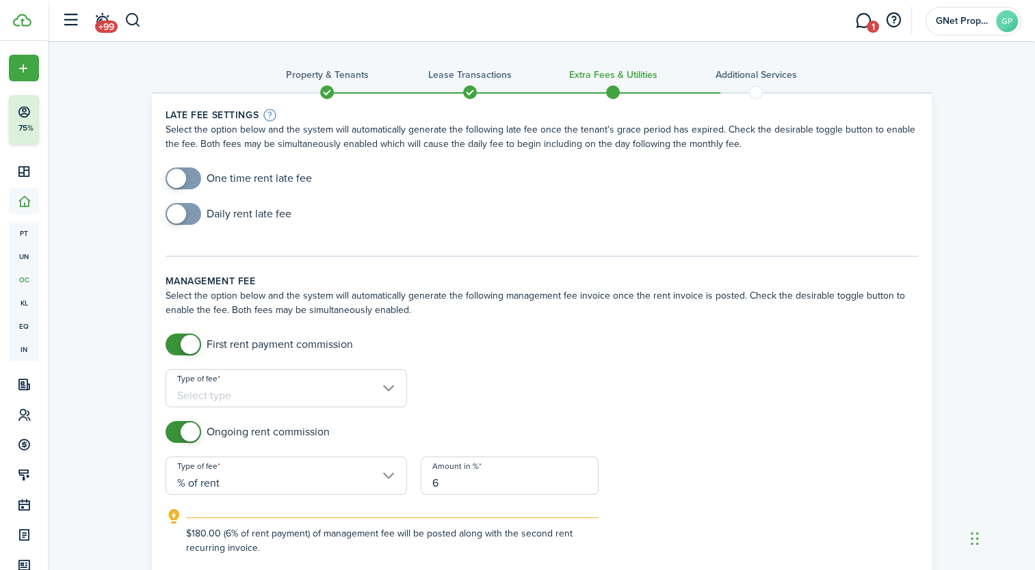
click at [227, 391] on input "Type of fee" at bounding box center [286, 388] width 241 height 38
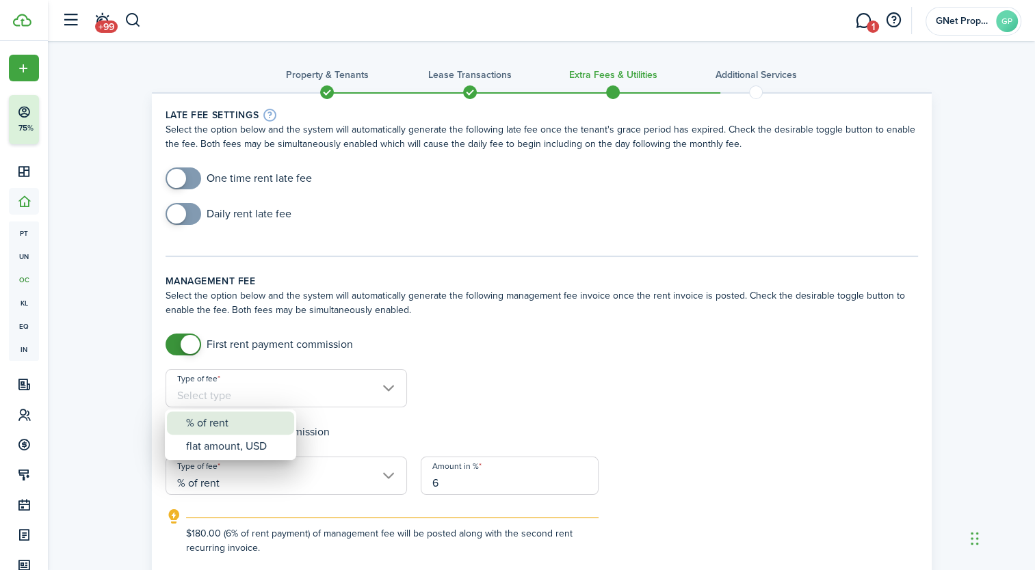
click at [205, 421] on div "% of rent" at bounding box center [236, 423] width 100 height 23
type input "% of rent"
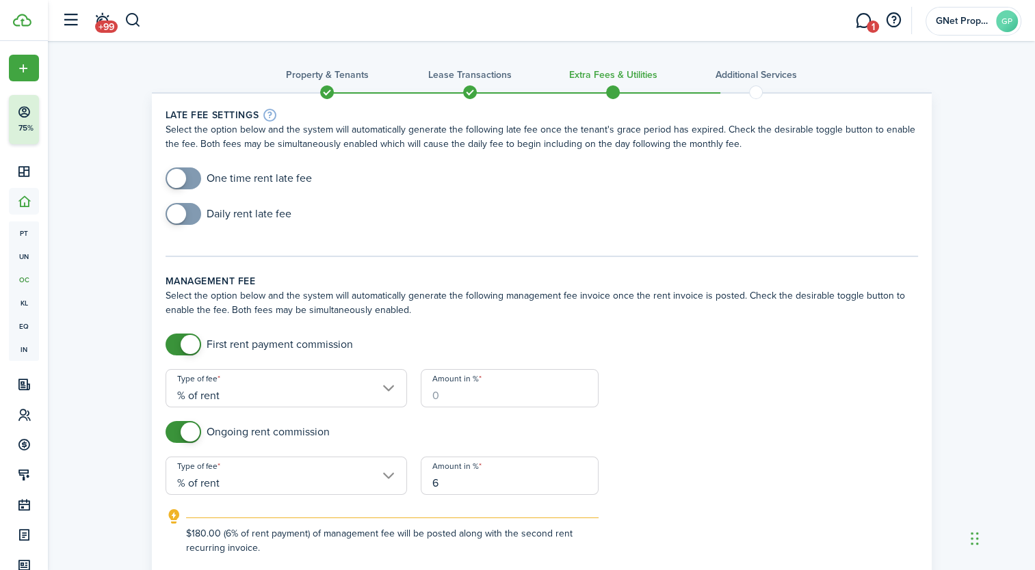
click at [452, 401] on input "Amount in %" at bounding box center [510, 388] width 178 height 38
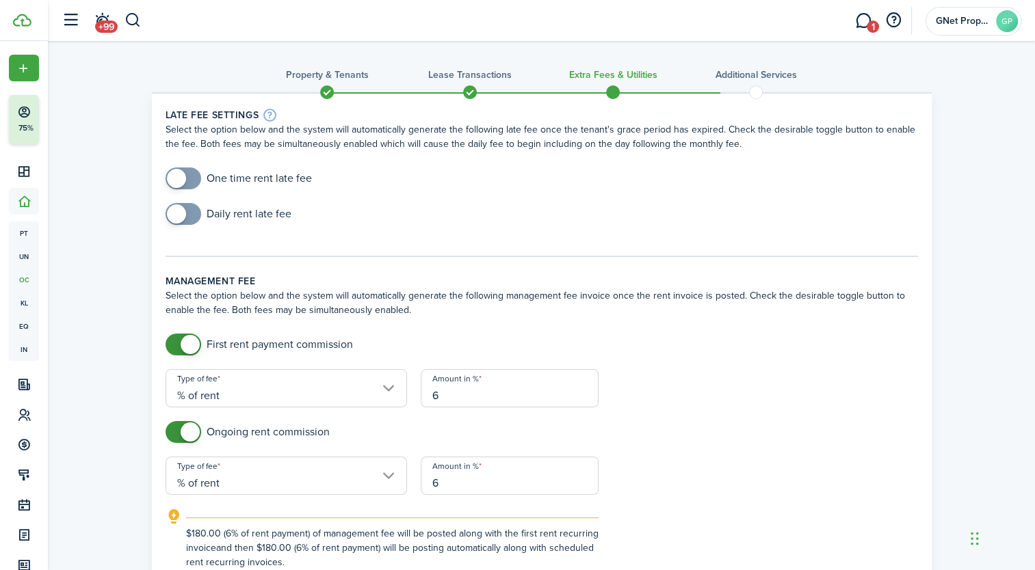
type input "6"
click at [723, 453] on div "Ongoing rent commission" at bounding box center [542, 439] width 766 height 36
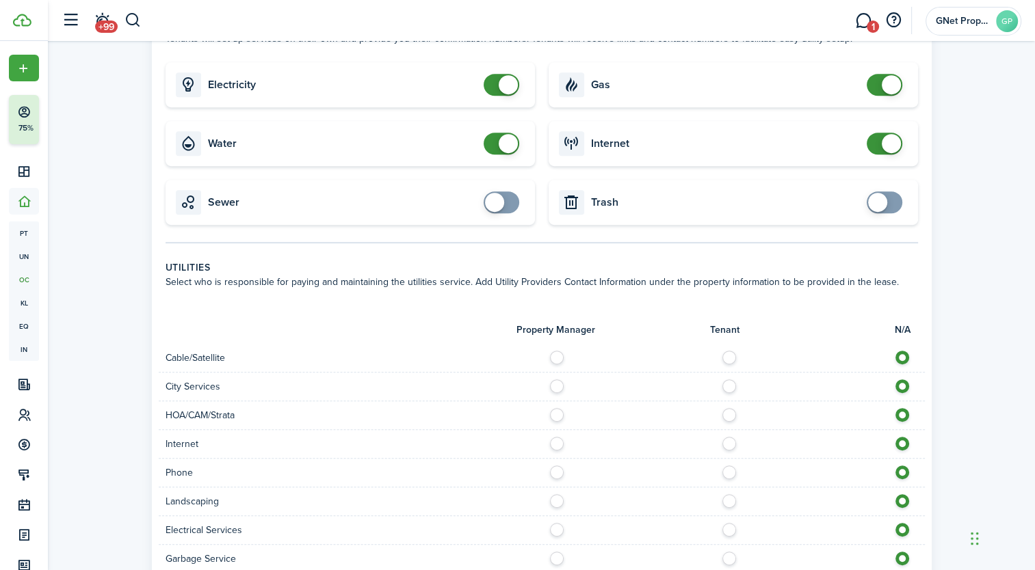
scroll to position [586, 0]
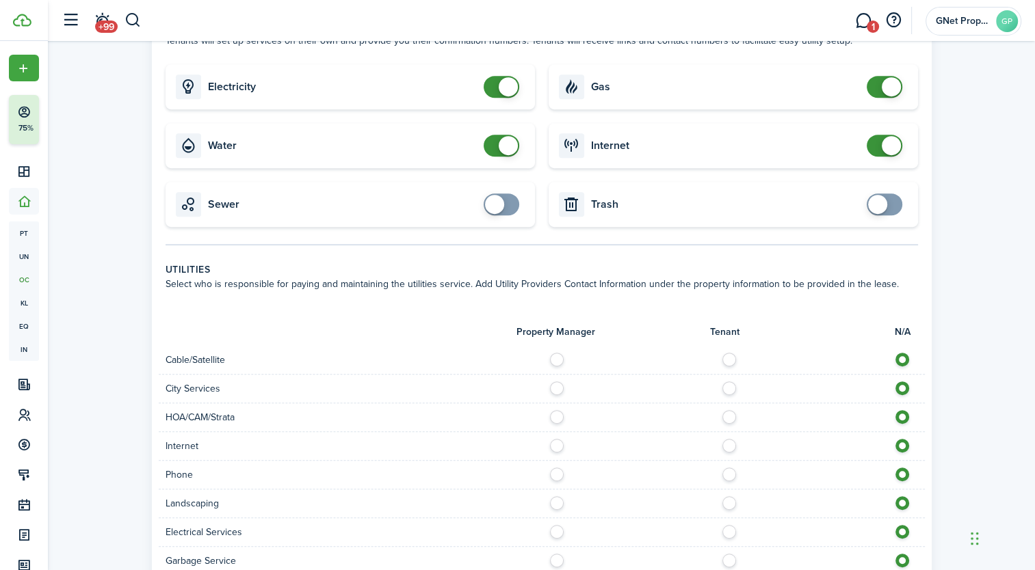
checkbox input "true"
click at [889, 199] on span at bounding box center [885, 205] width 14 height 22
checkbox input "true"
click at [492, 205] on span at bounding box center [494, 204] width 19 height 19
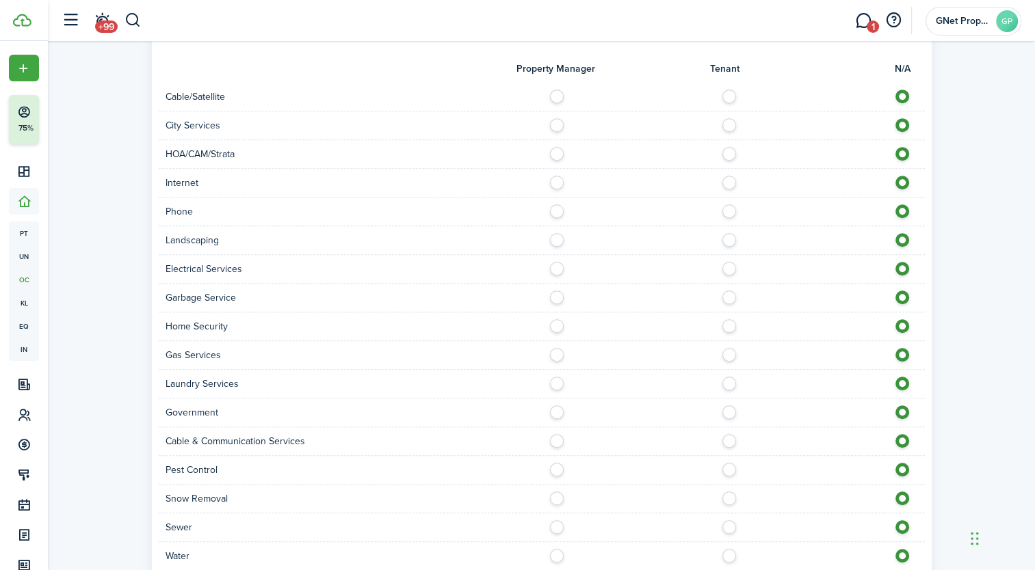
scroll to position [948, 0]
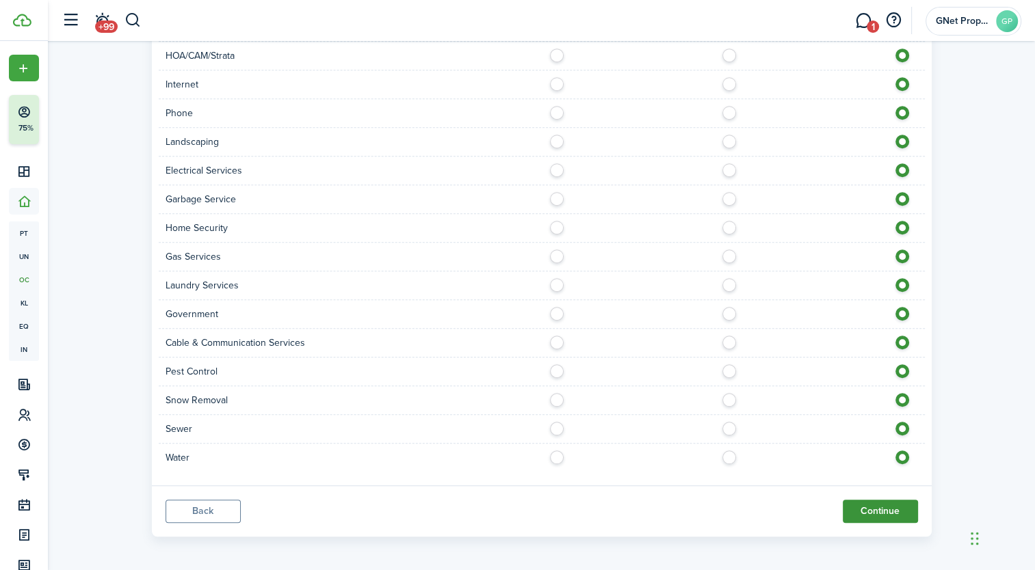
click at [870, 511] on button "Continue" at bounding box center [880, 511] width 75 height 23
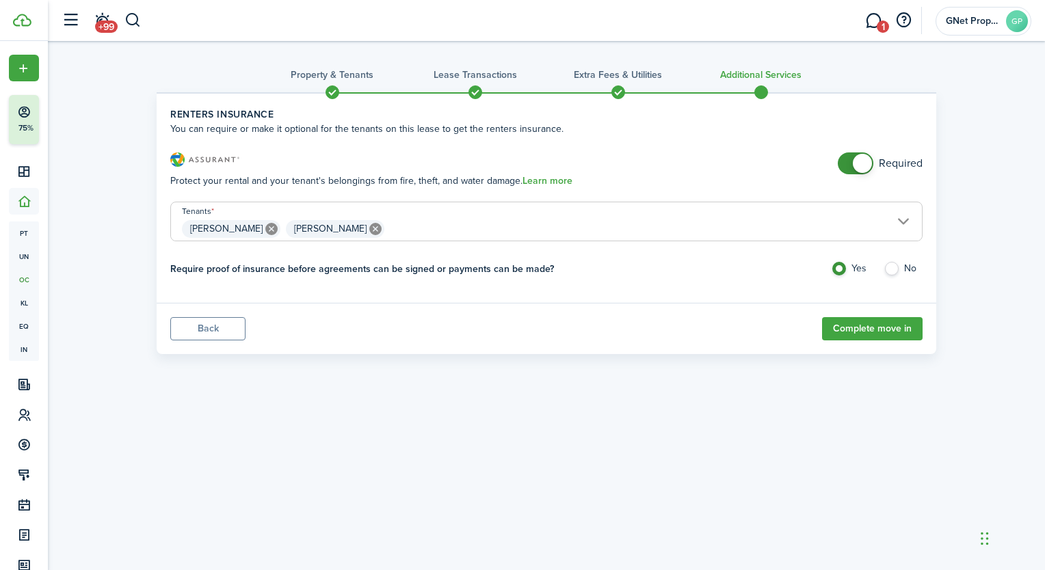
checkbox input "false"
click at [864, 162] on span at bounding box center [862, 163] width 19 height 19
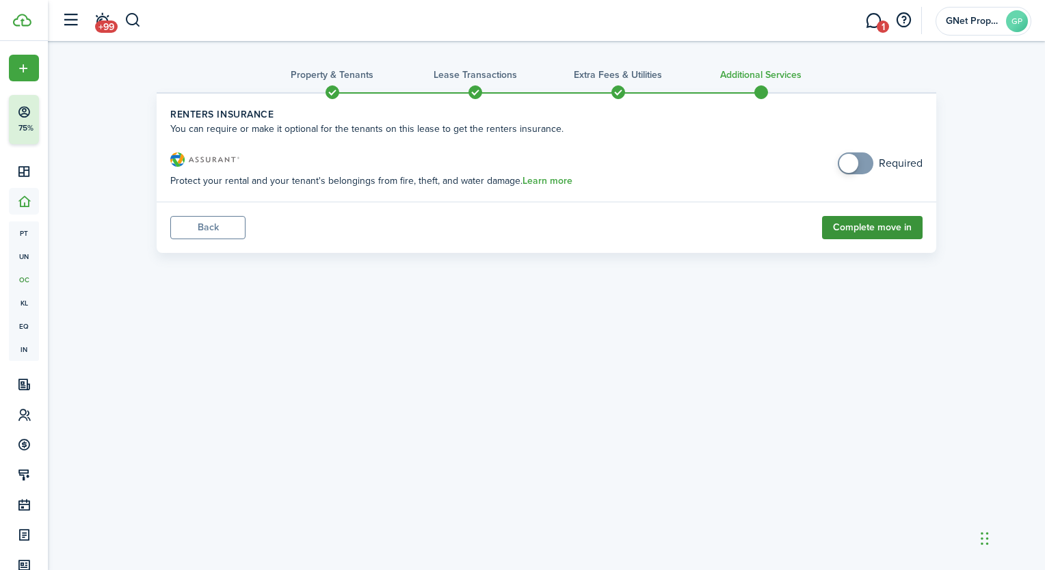
click at [881, 232] on button "Complete move in" at bounding box center [872, 227] width 101 height 23
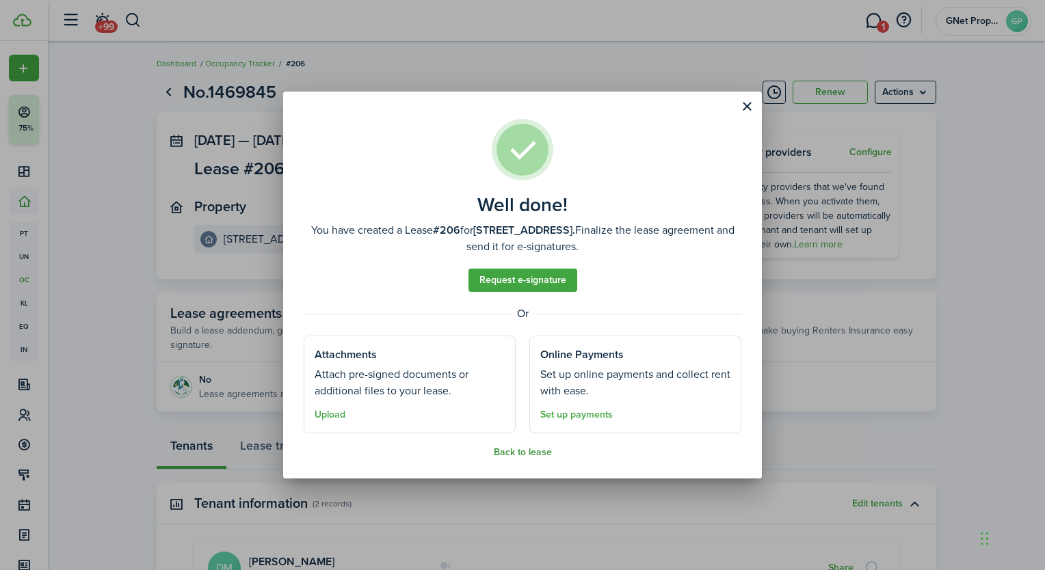
click at [527, 455] on button "Back to lease" at bounding box center [523, 452] width 58 height 11
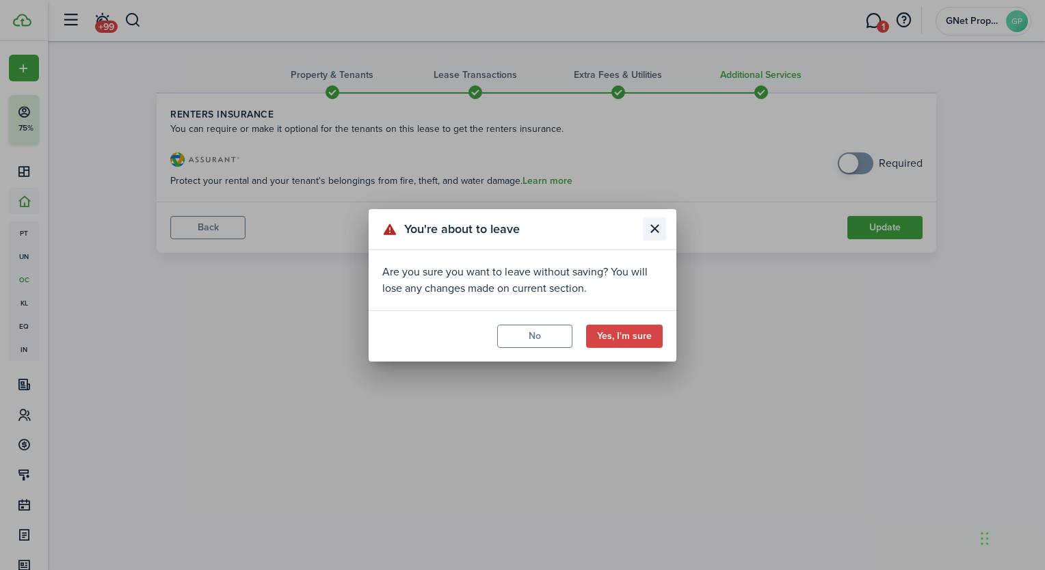
click at [661, 228] on button "Close modal" at bounding box center [654, 229] width 23 height 23
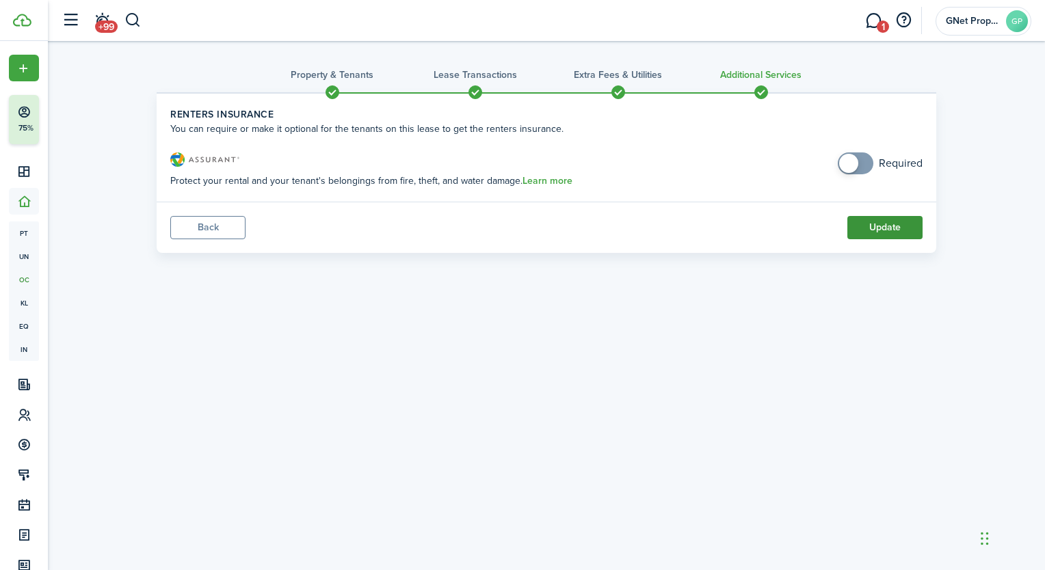
click at [891, 226] on button "Update" at bounding box center [885, 227] width 75 height 23
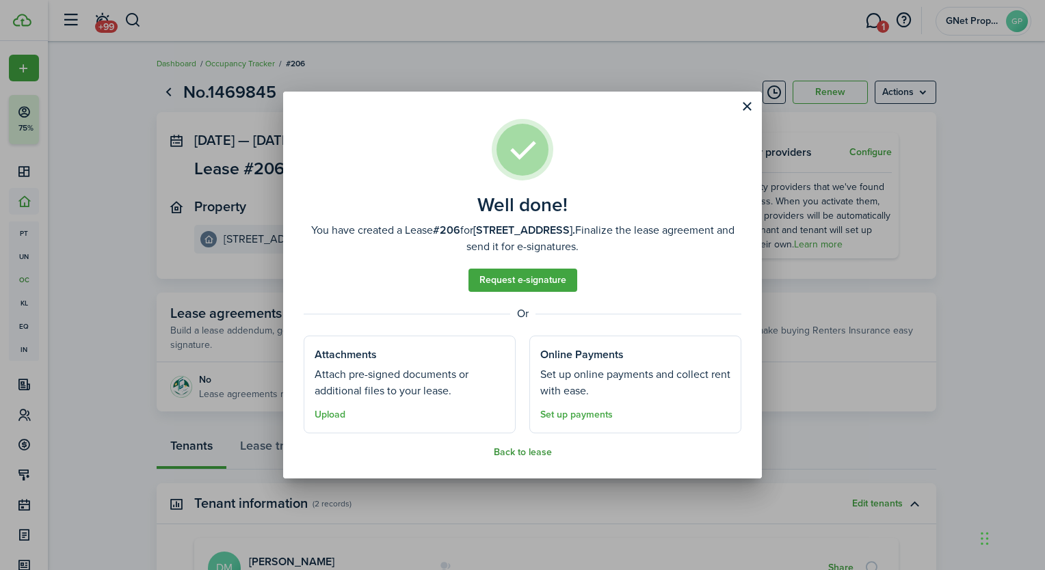
click at [517, 450] on button "Back to lease" at bounding box center [523, 452] width 58 height 11
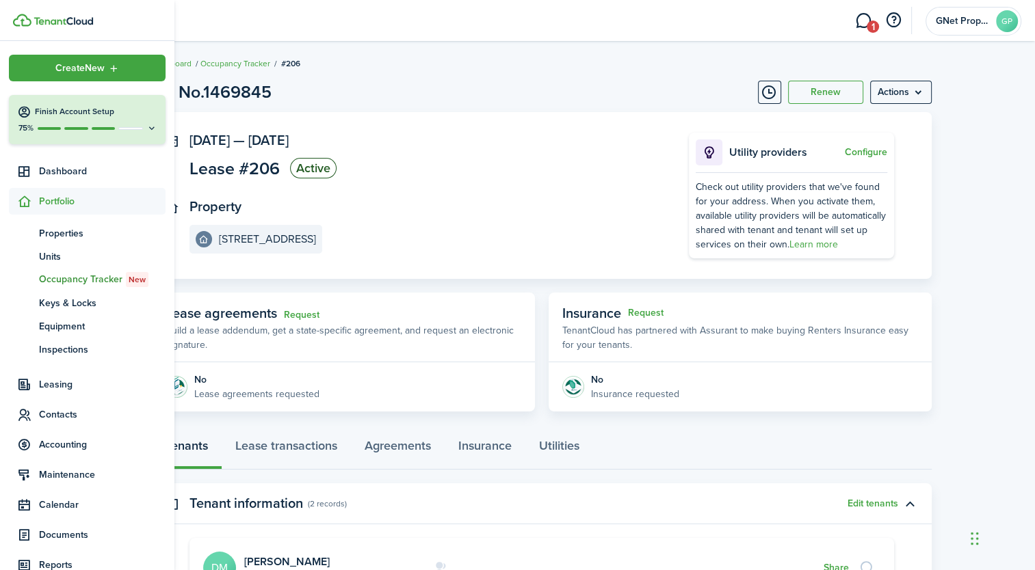
click at [52, 199] on span "Portfolio" at bounding box center [102, 201] width 127 height 14
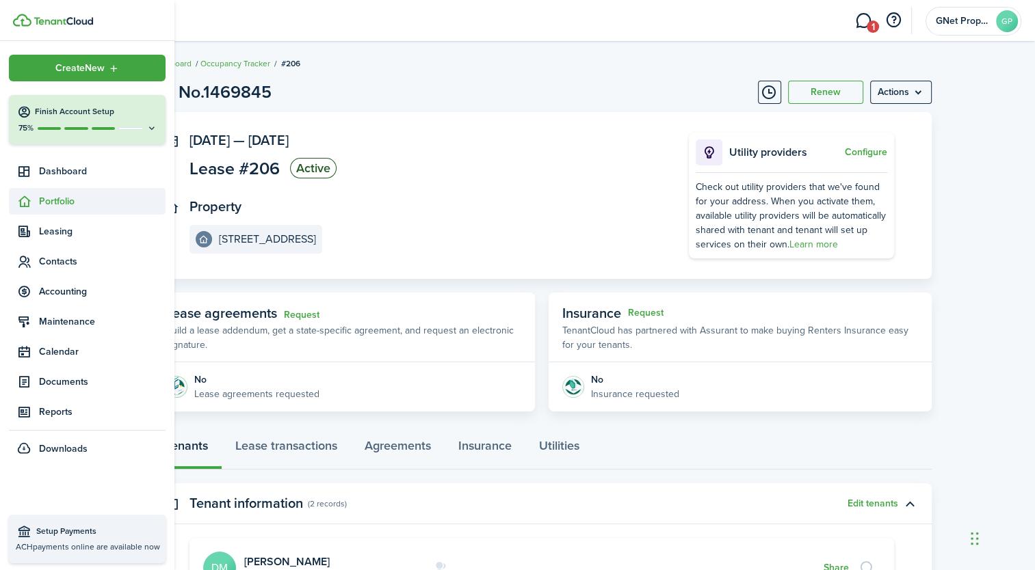
click at [57, 198] on span "Portfolio" at bounding box center [102, 201] width 127 height 14
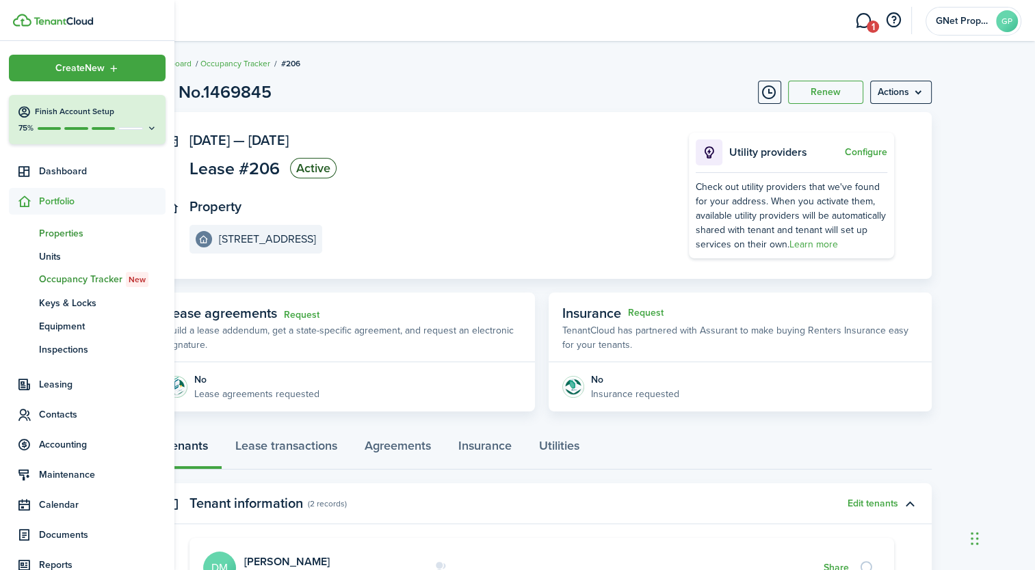
click at [62, 239] on span "Properties" at bounding box center [102, 233] width 127 height 14
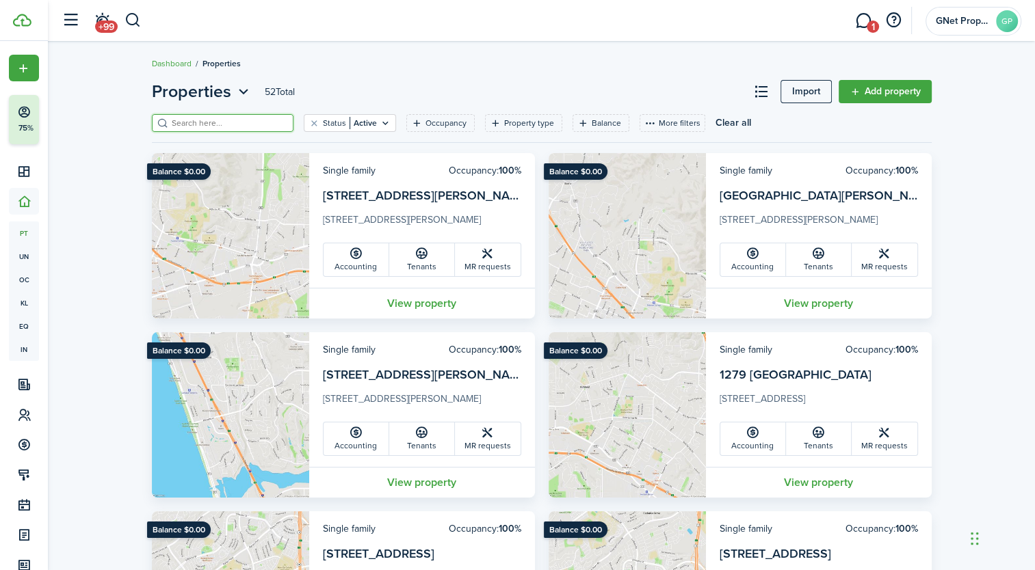
click at [200, 118] on input "search" at bounding box center [228, 123] width 120 height 13
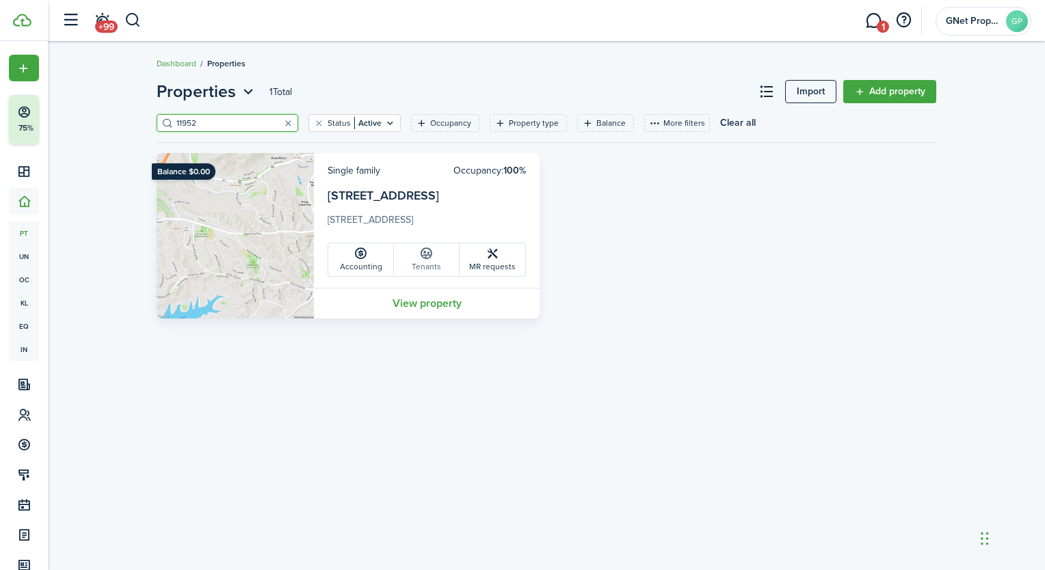
type input "11952"
click at [430, 261] on link "Tenants" at bounding box center [427, 260] width 66 height 33
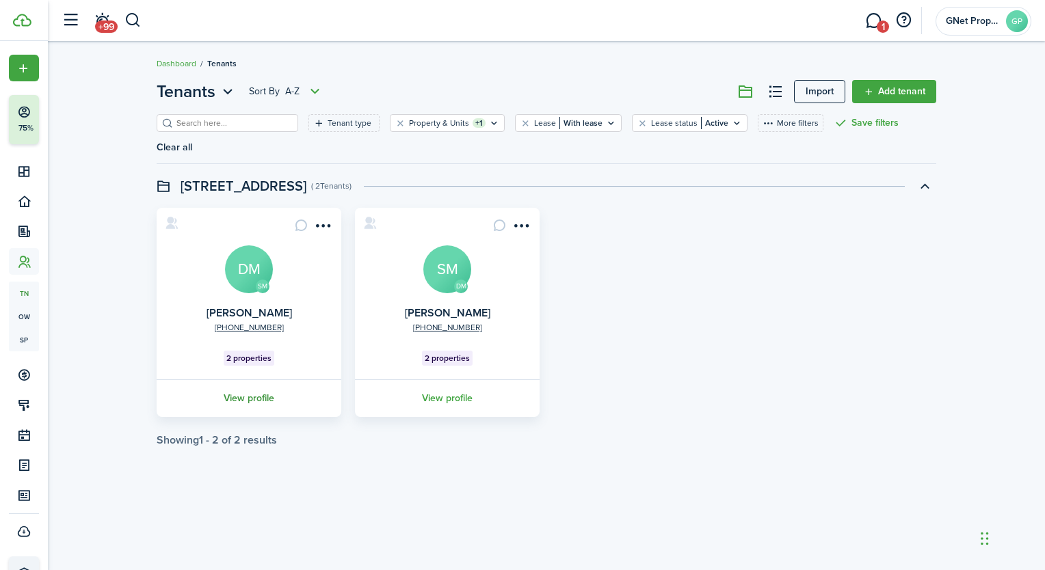
click at [254, 380] on link "View profile" at bounding box center [249, 399] width 189 height 38
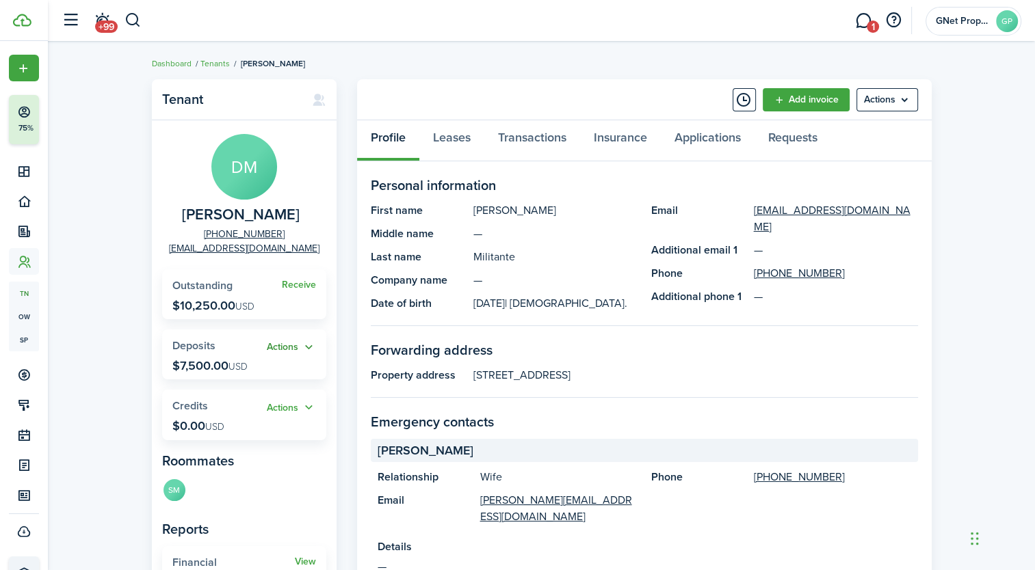
click at [309, 346] on button "Actions" at bounding box center [291, 348] width 49 height 16
click at [265, 480] on avatar-list "SM" at bounding box center [244, 491] width 164 height 27
click at [299, 345] on button "Actions" at bounding box center [291, 348] width 49 height 16
click at [259, 511] on panel-main-body "[PERSON_NAME] [PHONE_NUMBER] [EMAIL_ADDRESS][DOMAIN_NAME] Receive Outstanding $…" at bounding box center [244, 396] width 185 height 553
click at [280, 347] on button "Actions" at bounding box center [291, 348] width 49 height 16
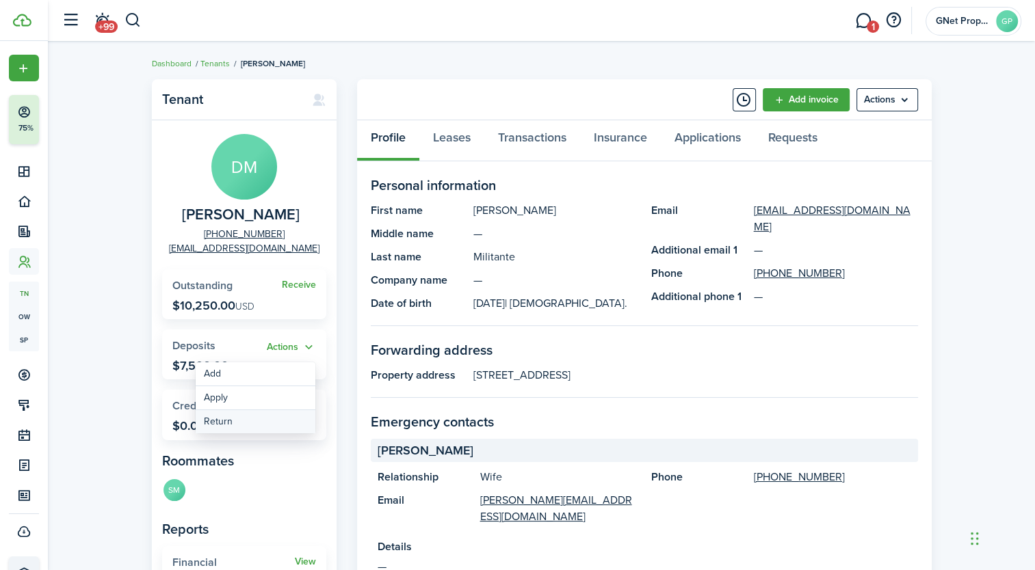
click at [222, 421] on link "Return" at bounding box center [256, 421] width 120 height 23
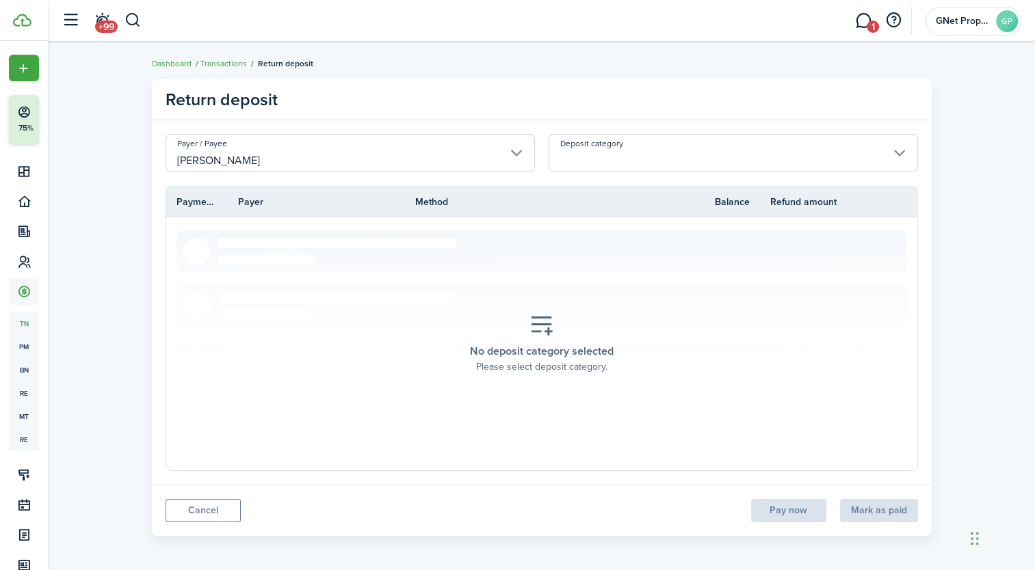
click at [755, 148] on input "Deposit category" at bounding box center [733, 153] width 369 height 38
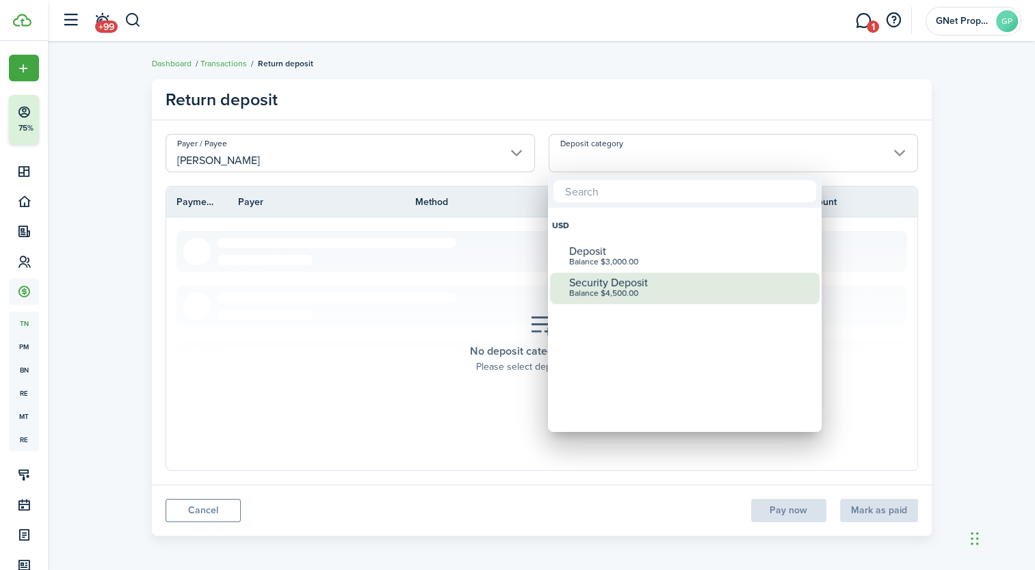
click at [603, 289] on div "Balance $4,500.00" at bounding box center [690, 294] width 242 height 10
type input "Security Deposit (Balance $4,500.00)"
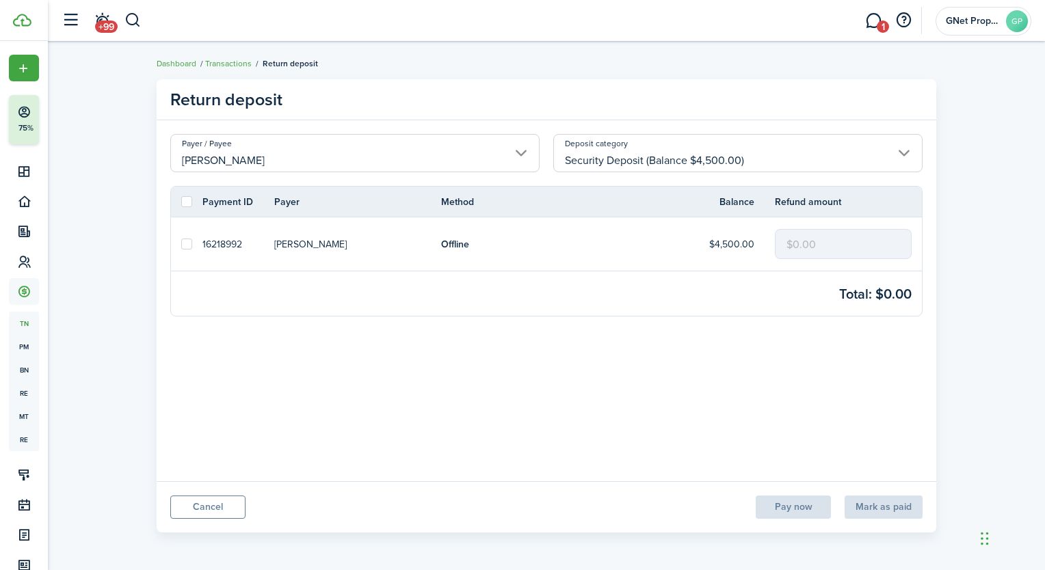
click at [189, 250] on link at bounding box center [186, 244] width 31 height 53
click at [185, 244] on label at bounding box center [186, 244] width 11 height 11
click at [181, 244] on input "checkbox" at bounding box center [181, 244] width 1 height 1
checkbox input "true"
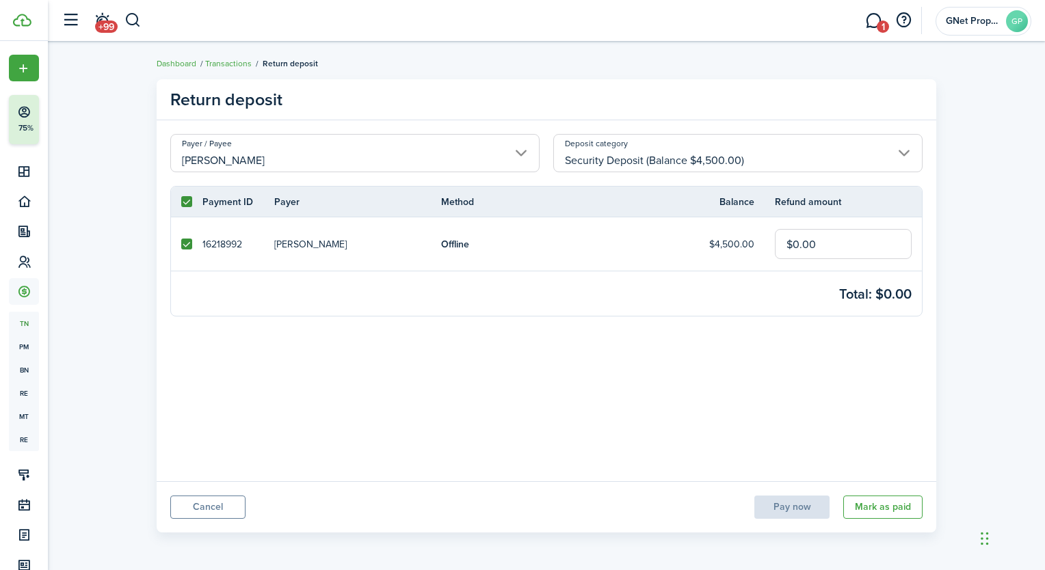
click at [824, 248] on input "$0.00" at bounding box center [843, 244] width 137 height 30
type input "$4,500.00"
click at [775, 419] on panel-main-body "Payer / Payee [PERSON_NAME] Deposit category Security Deposit (Balance $4,500.0…" at bounding box center [547, 300] width 780 height 361
click at [893, 508] on button "Mark as paid" at bounding box center [882, 507] width 79 height 23
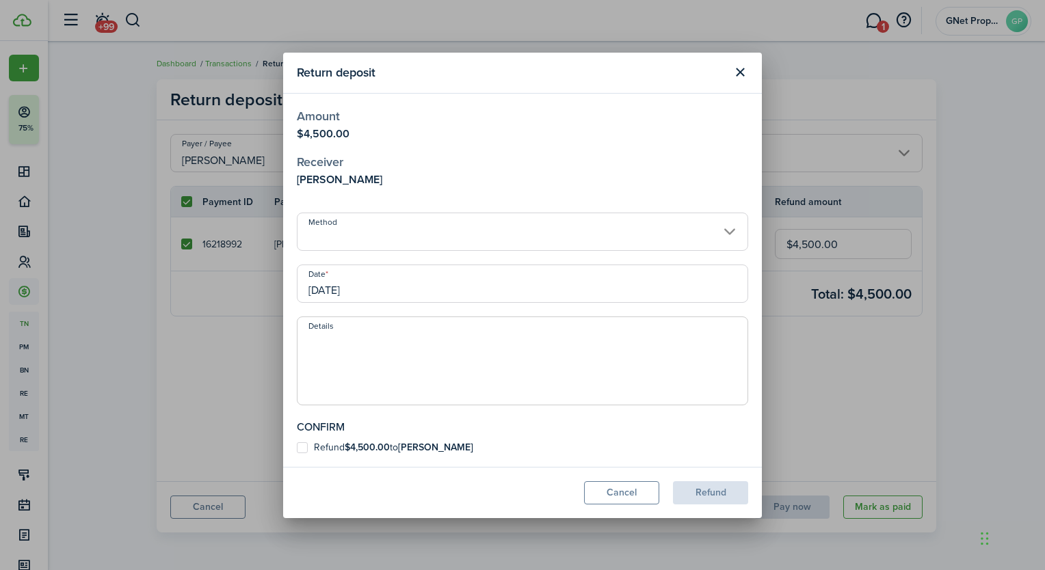
click at [369, 234] on input "Method" at bounding box center [522, 232] width 451 height 38
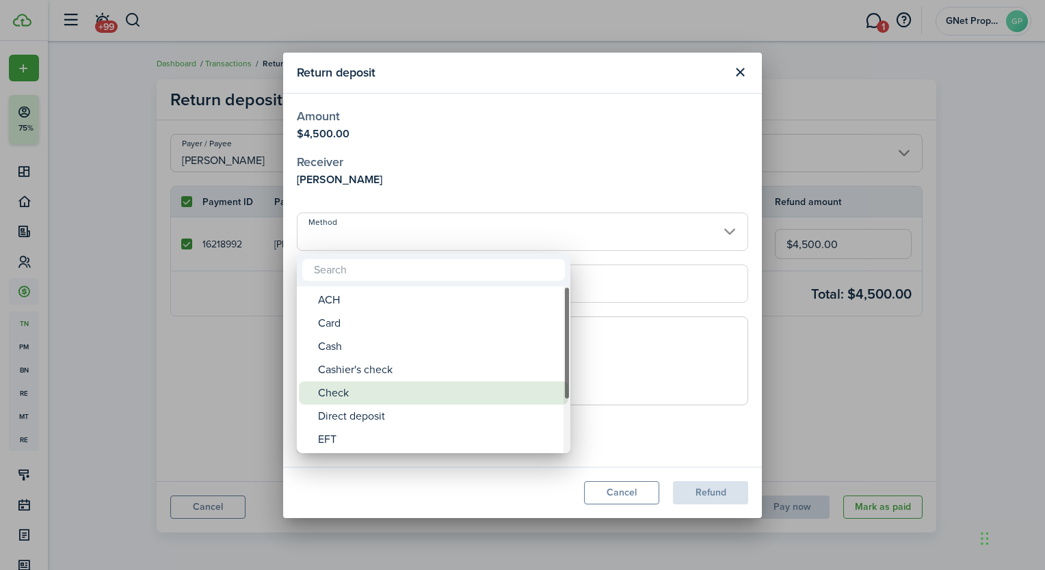
click at [347, 388] on div "Check" at bounding box center [439, 393] width 242 height 23
type input "Check"
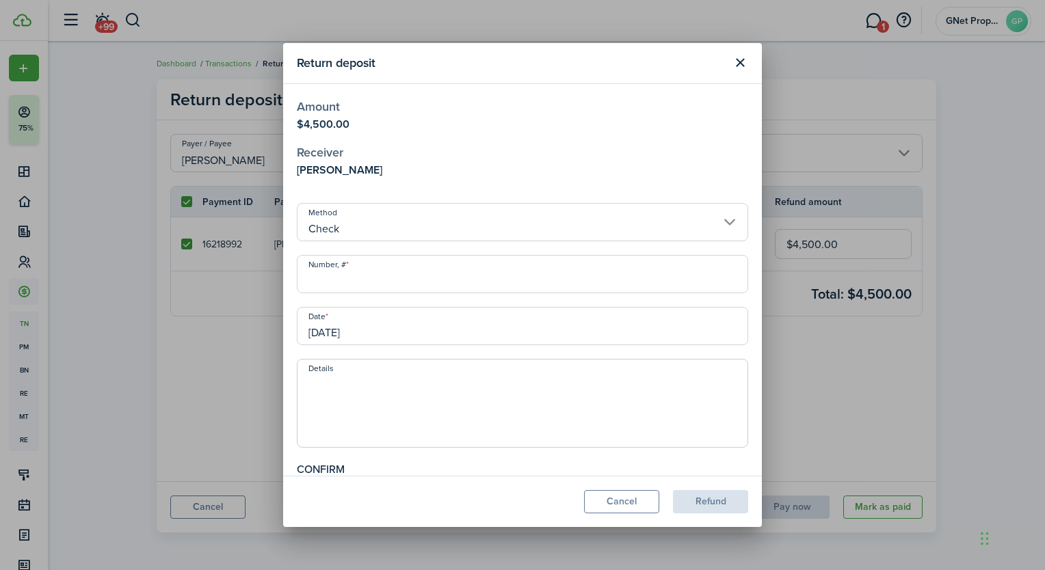
click at [430, 386] on textarea "Details" at bounding box center [523, 408] width 450 height 66
type textarea "For Village"
click at [694, 464] on div "Confirm" at bounding box center [522, 470] width 451 height 16
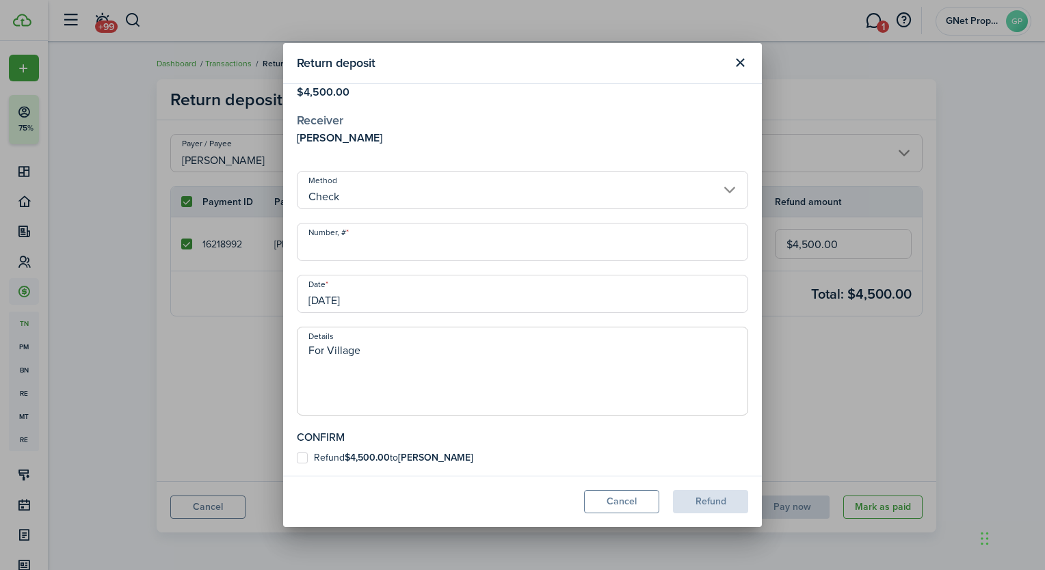
click at [302, 462] on label "Refund $4,500.00 to [PERSON_NAME]" at bounding box center [385, 458] width 176 height 11
click at [297, 490] on input "Refund $4,500.00 to [PERSON_NAME]" at bounding box center [296, 490] width 1 height 1
checkbox input "true"
click at [714, 502] on button "Refund" at bounding box center [710, 501] width 75 height 23
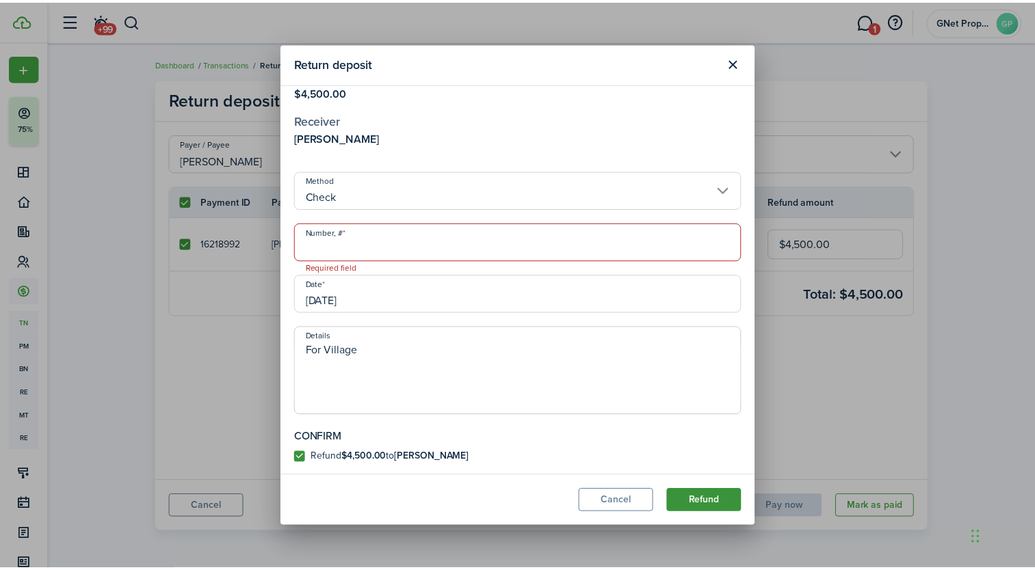
scroll to position [0, 0]
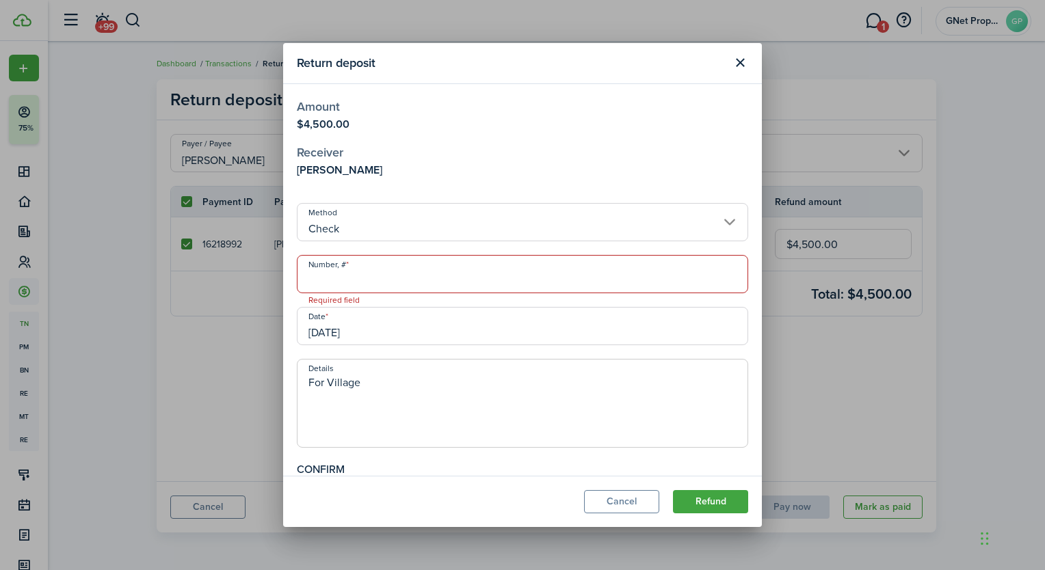
click at [403, 281] on input "Number, #" at bounding box center [522, 274] width 451 height 38
type input "1"
type input "2"
type input "1234"
click at [714, 503] on button "Refund" at bounding box center [710, 501] width 75 height 23
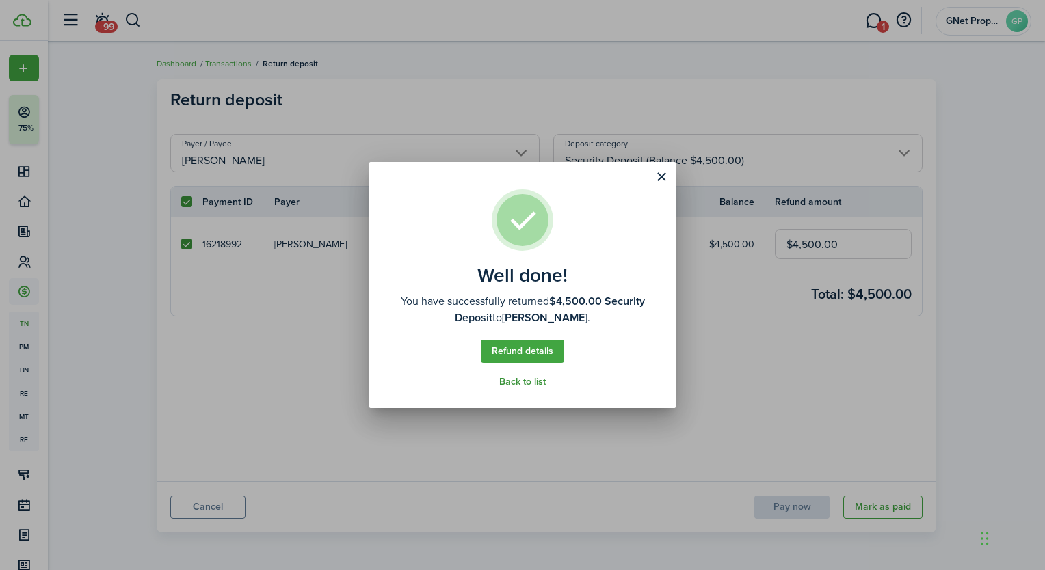
click at [517, 384] on link "Back to list" at bounding box center [522, 382] width 47 height 11
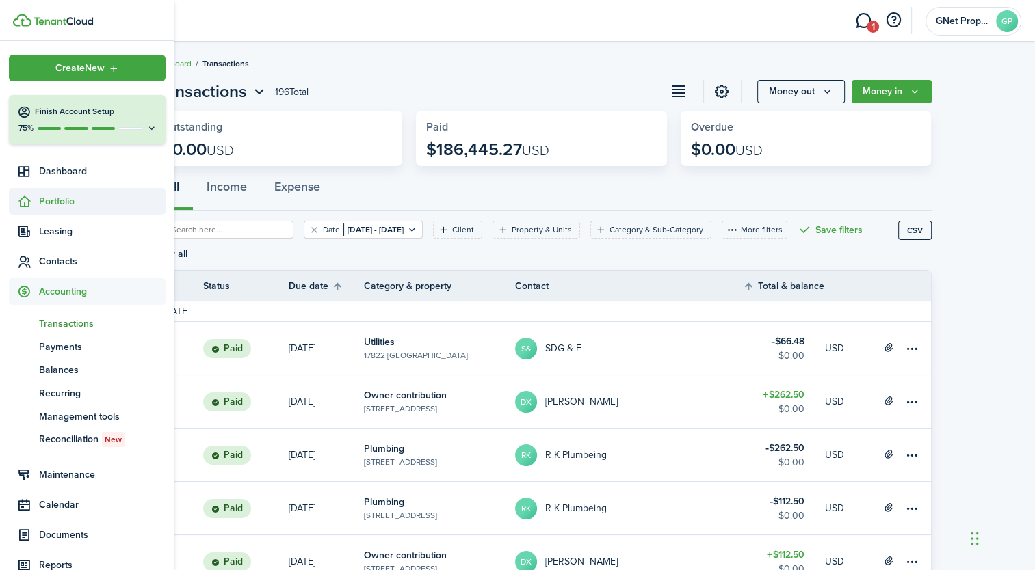
click at [66, 202] on span "Portfolio" at bounding box center [102, 201] width 127 height 14
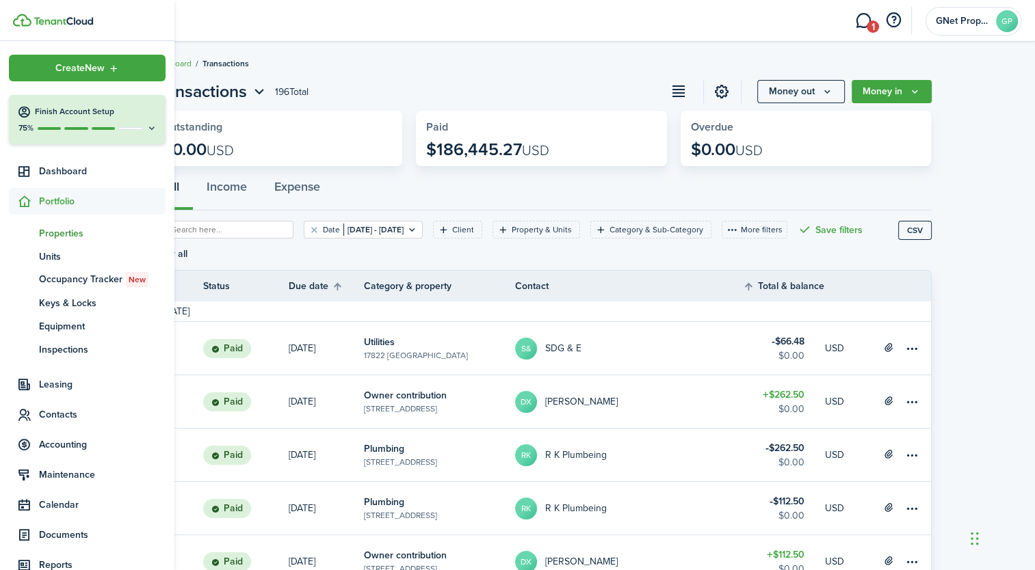
click at [63, 231] on span "Properties" at bounding box center [102, 233] width 127 height 14
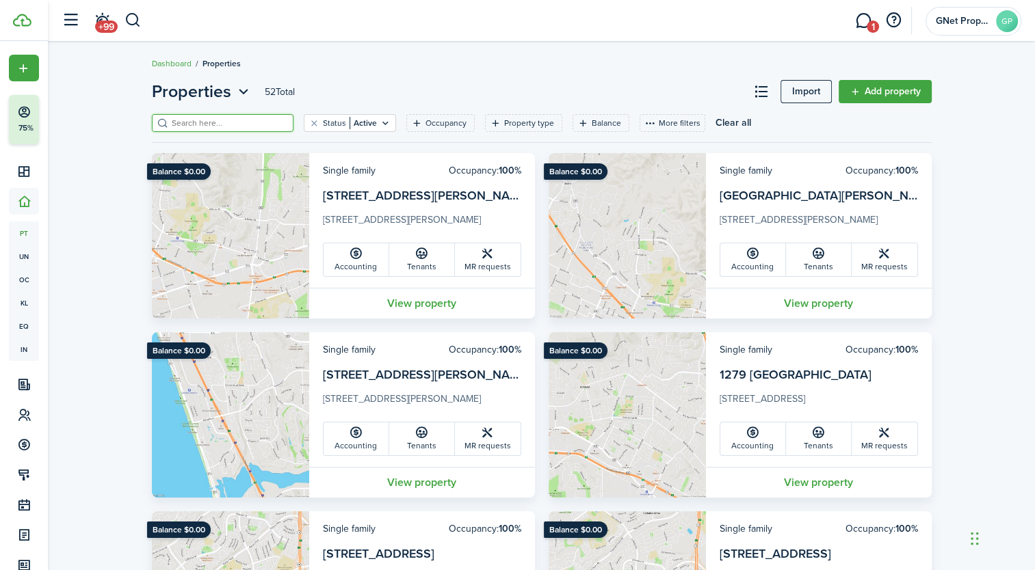
click at [202, 120] on input "search" at bounding box center [228, 123] width 120 height 13
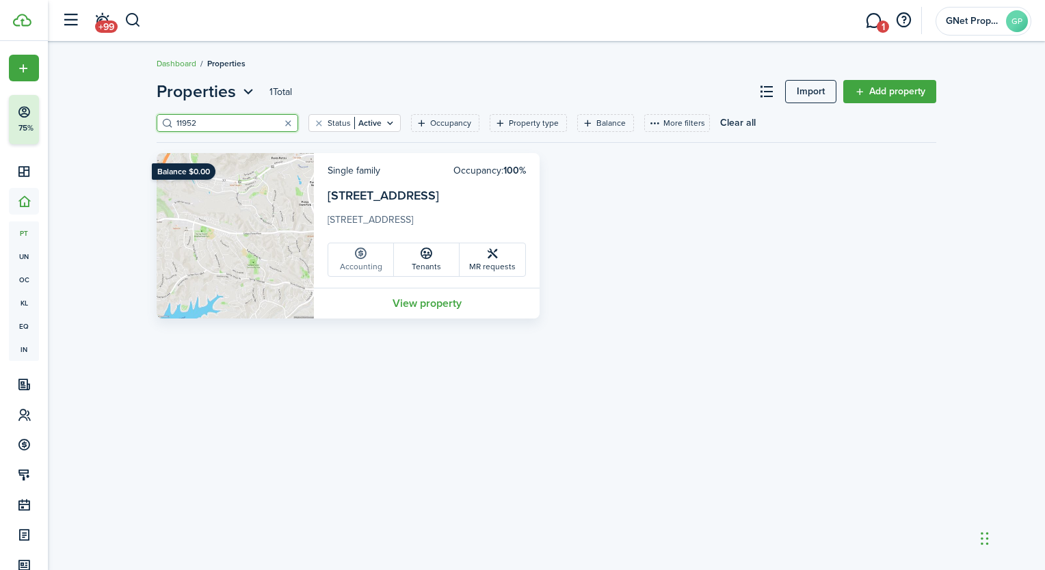
type input "11952"
click at [360, 263] on link "Accounting" at bounding box center [361, 260] width 66 height 33
click at [424, 250] on icon at bounding box center [426, 254] width 14 height 14
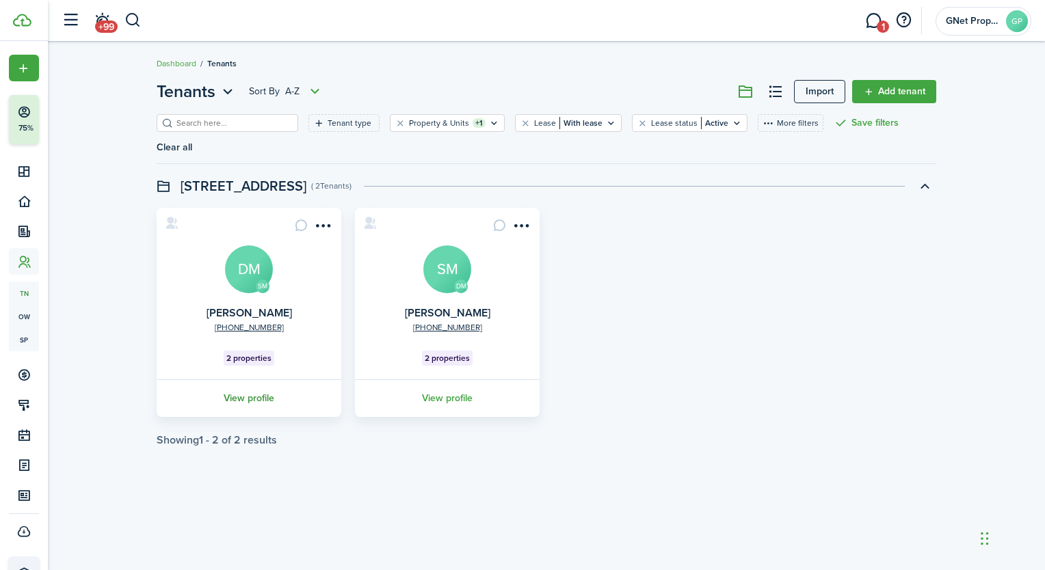
click at [246, 380] on link "View profile" at bounding box center [249, 399] width 189 height 38
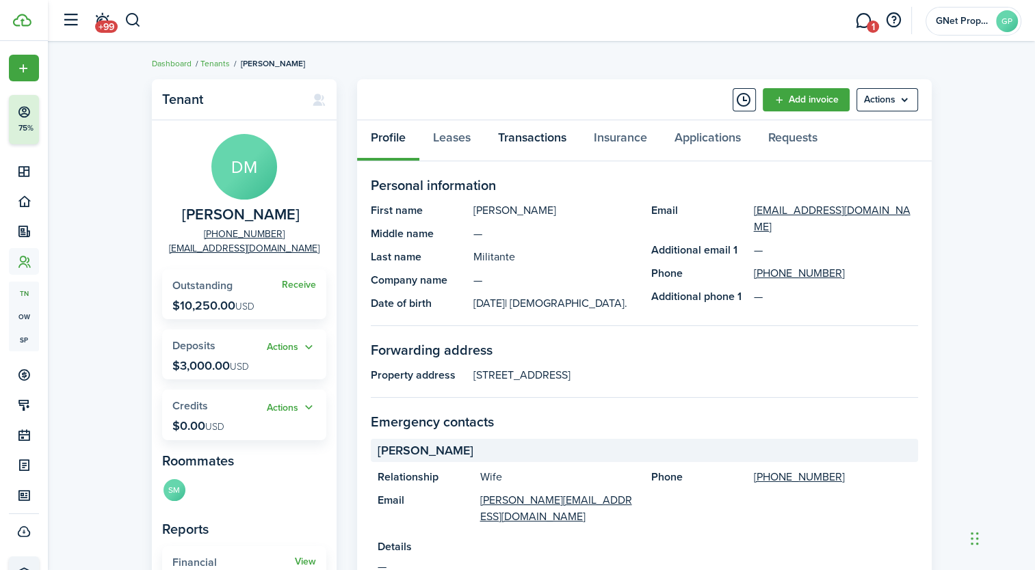
click at [536, 136] on link "Transactions" at bounding box center [532, 140] width 96 height 41
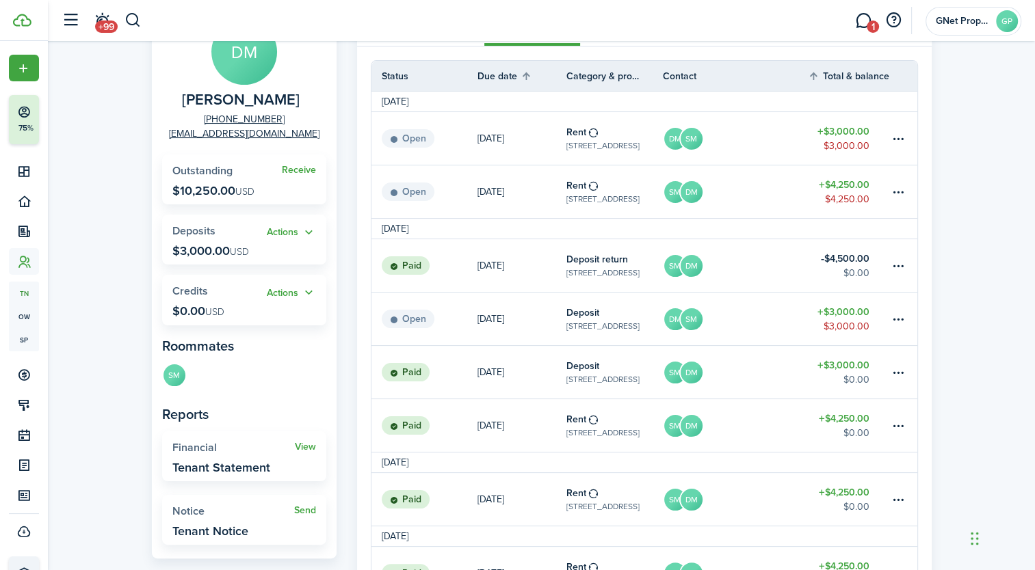
scroll to position [120, 0]
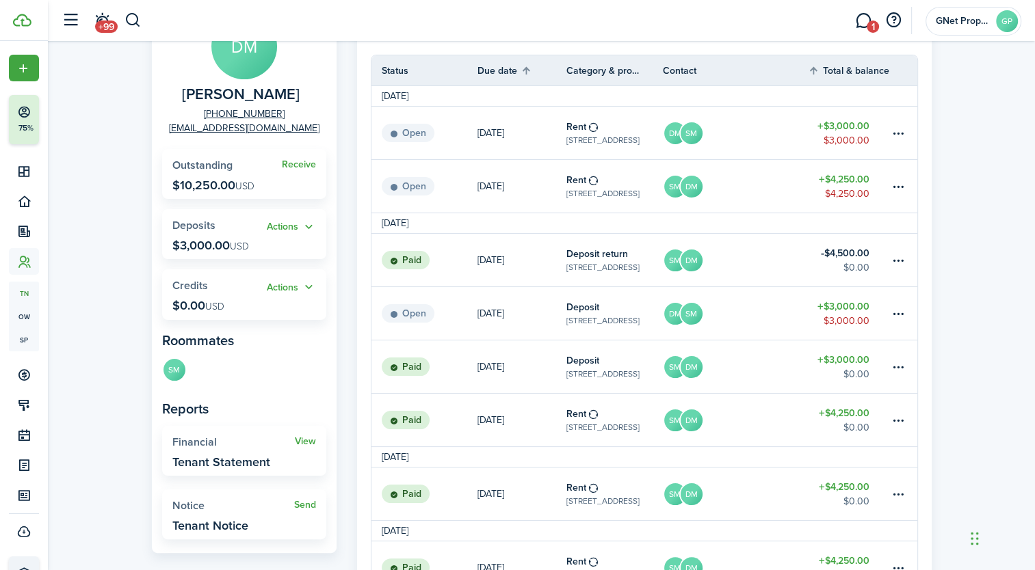
click at [859, 365] on table-amount-title "$3,000.00" at bounding box center [843, 360] width 52 height 14
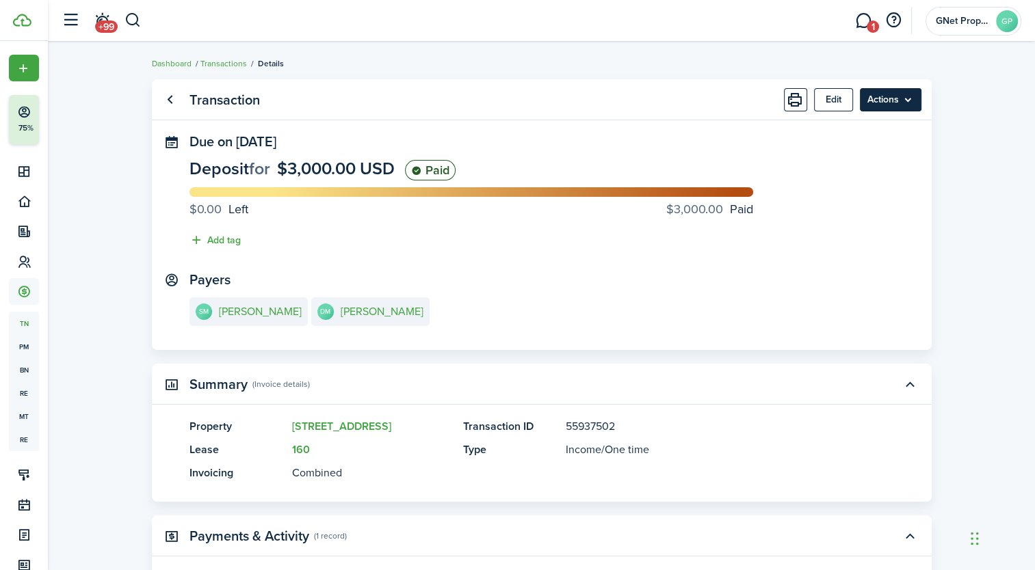
click at [889, 98] on menu-btn "Actions" at bounding box center [891, 99] width 62 height 23
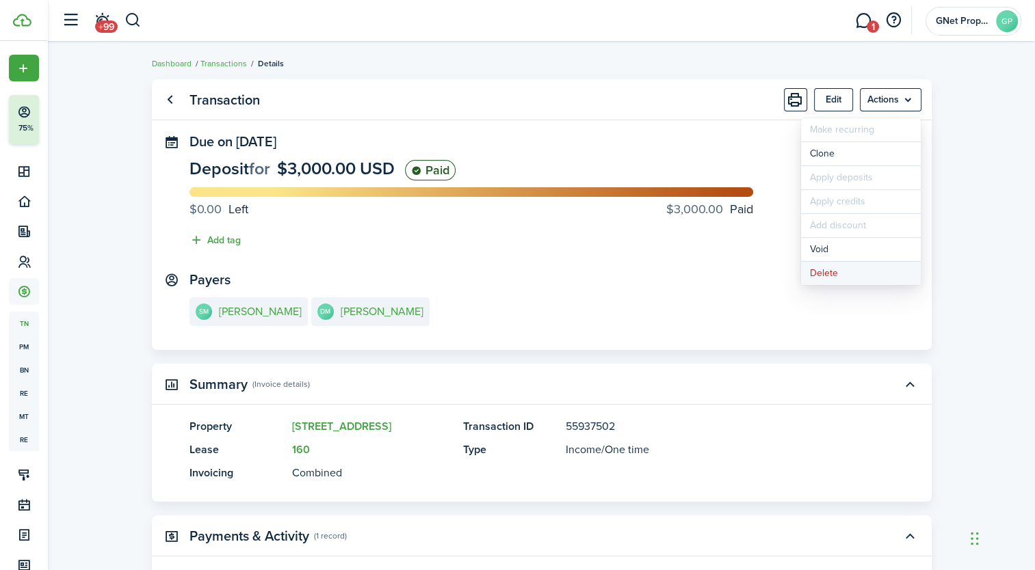
click at [828, 270] on button "Delete" at bounding box center [861, 273] width 120 height 23
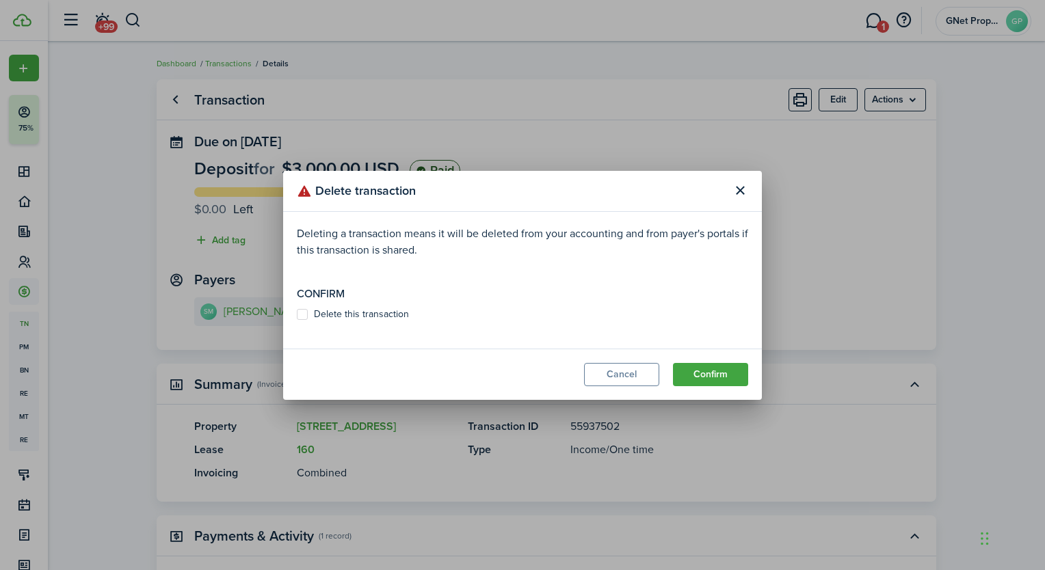
click at [306, 313] on label "Delete this transaction" at bounding box center [353, 314] width 112 height 11
click at [297, 314] on input "Delete this transaction" at bounding box center [296, 314] width 1 height 1
checkbox input "true"
click at [721, 370] on button "Confirm" at bounding box center [710, 374] width 75 height 23
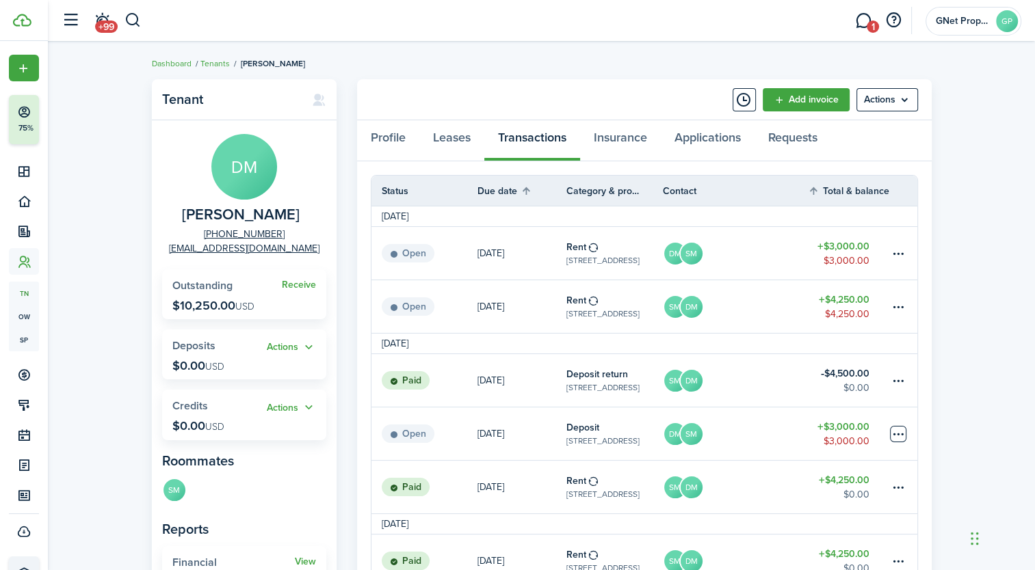
click at [905, 433] on table-menu-btn-icon at bounding box center [898, 434] width 16 height 16
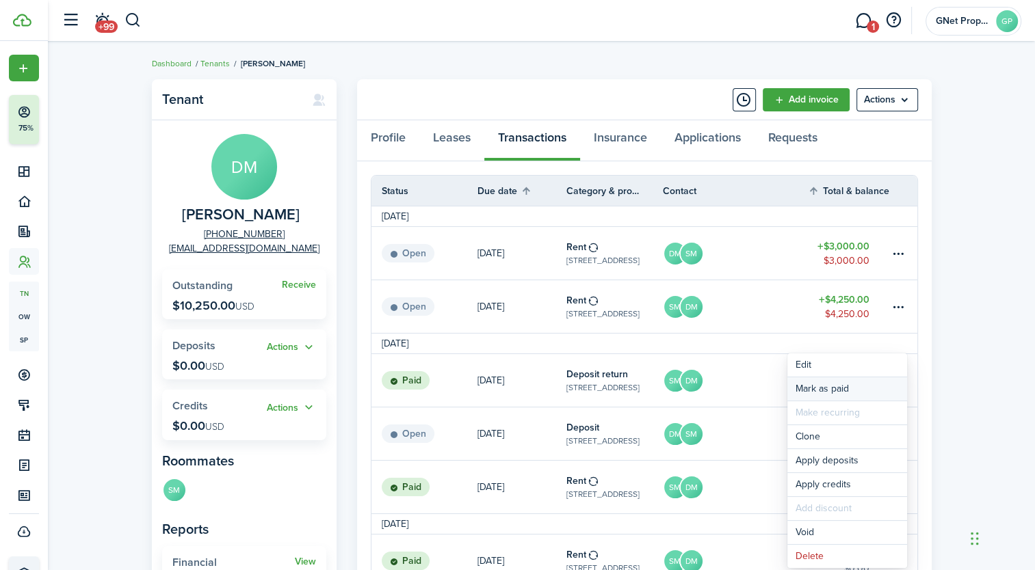
click at [816, 386] on link "Mark as paid" at bounding box center [847, 389] width 120 height 23
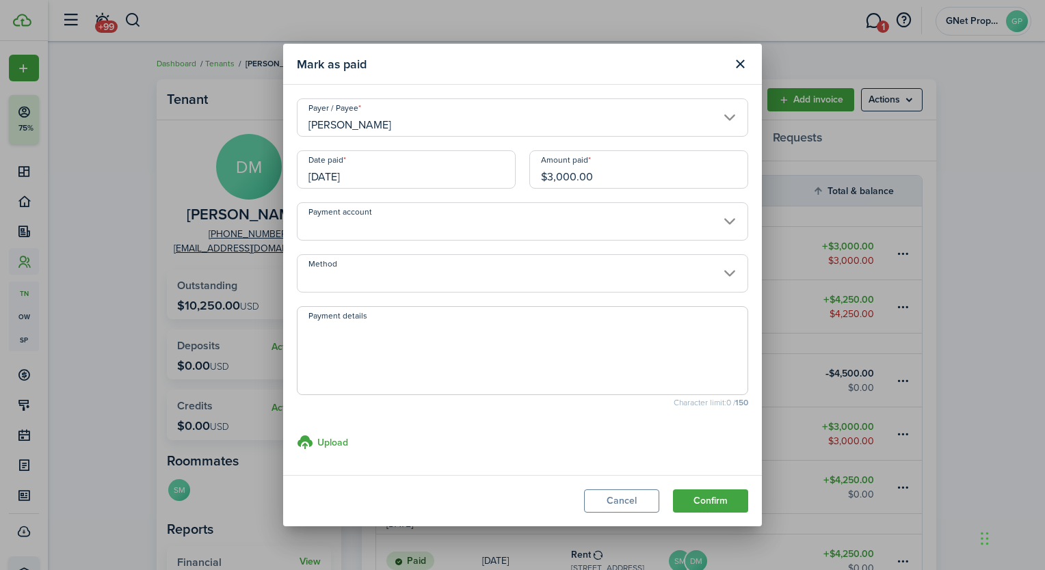
click at [421, 273] on input "Method" at bounding box center [522, 273] width 451 height 38
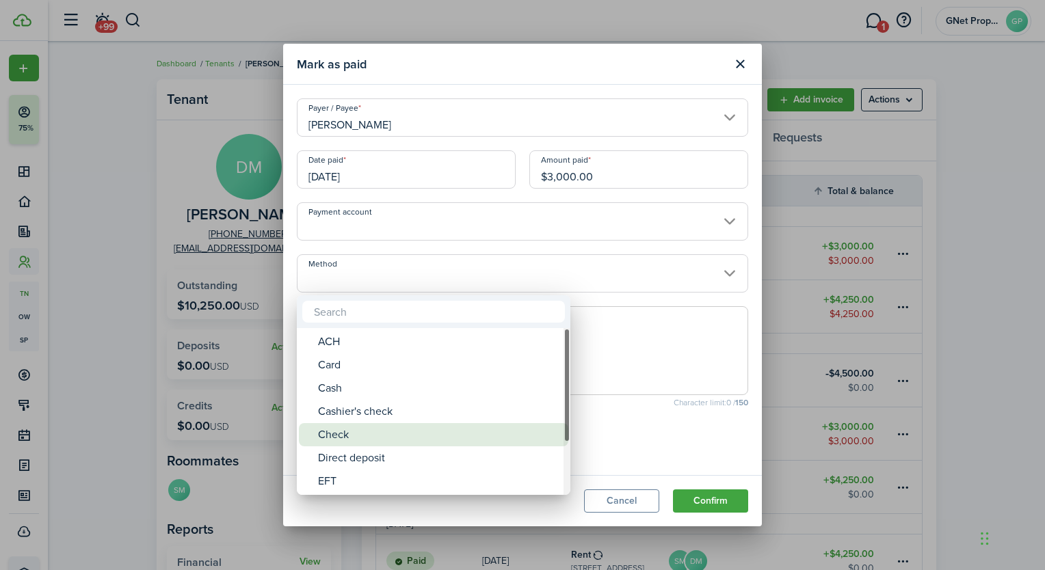
click at [340, 437] on div "Check" at bounding box center [439, 434] width 242 height 23
type input "Check"
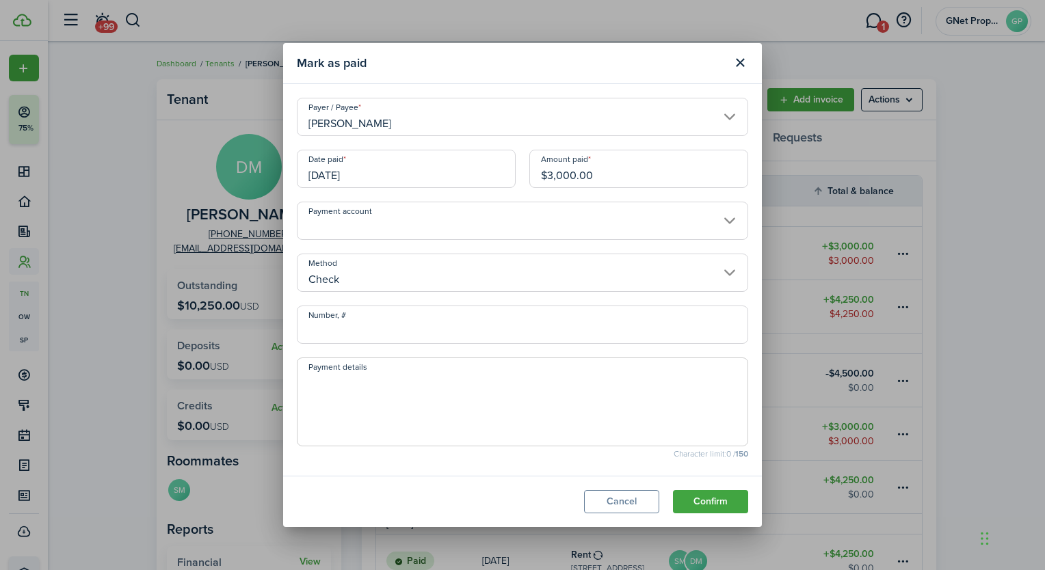
click at [330, 324] on input "Number, #" at bounding box center [522, 325] width 451 height 38
type input "231"
click at [709, 500] on button "Confirm" at bounding box center [710, 501] width 75 height 23
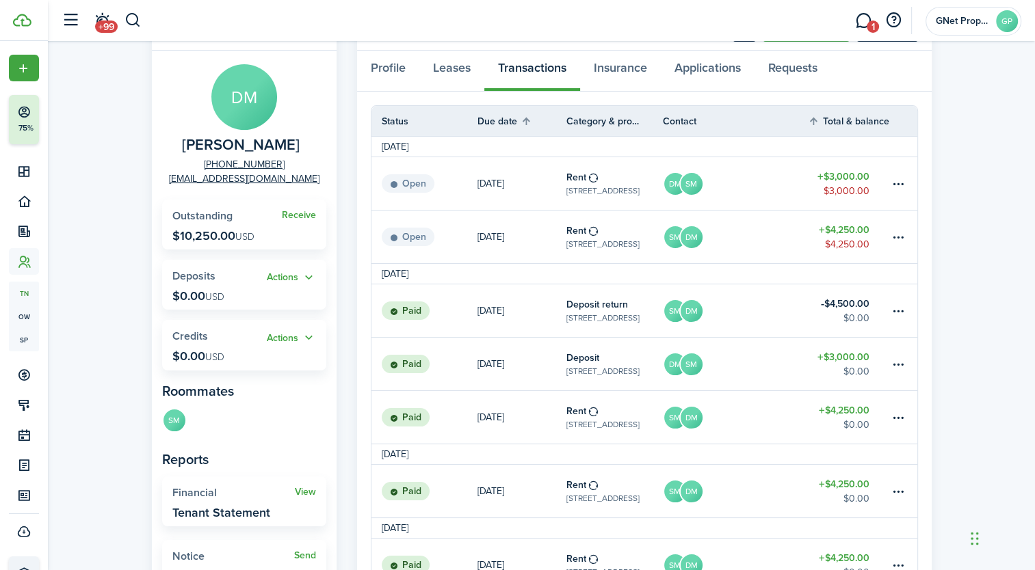
scroll to position [64, 0]
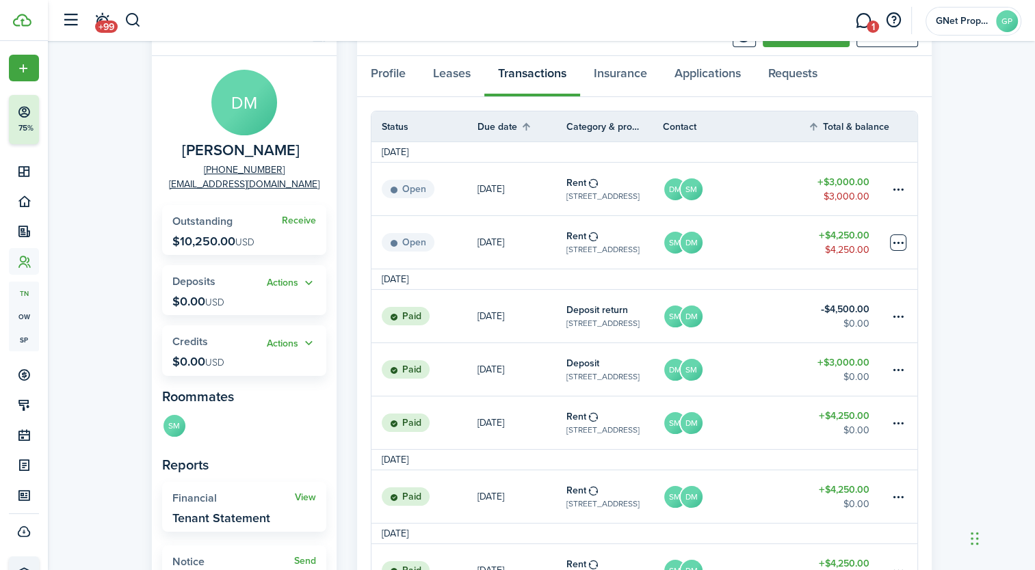
click at [897, 245] on table-menu-btn-icon at bounding box center [898, 243] width 16 height 16
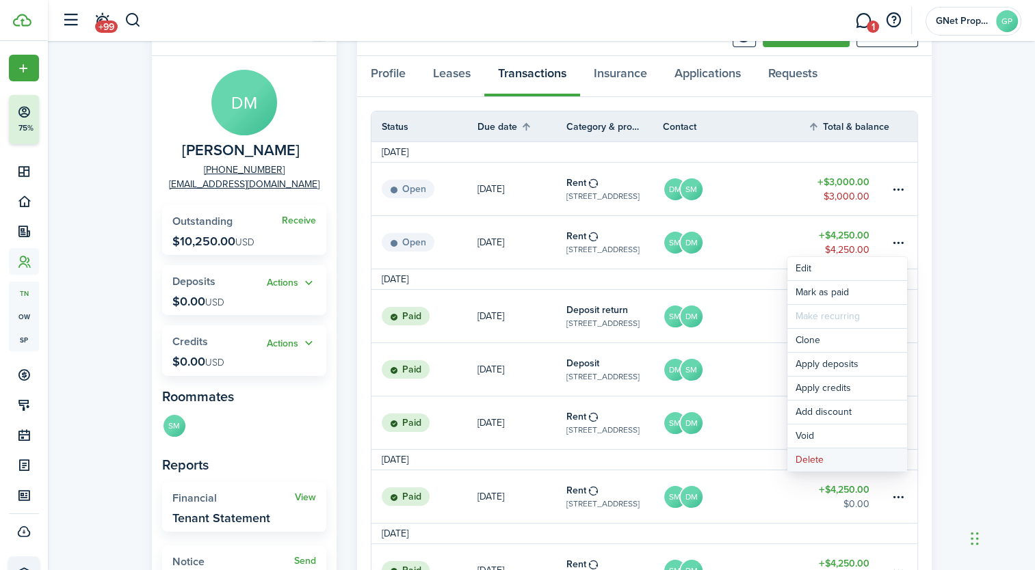
click at [813, 458] on button "Delete" at bounding box center [847, 460] width 120 height 23
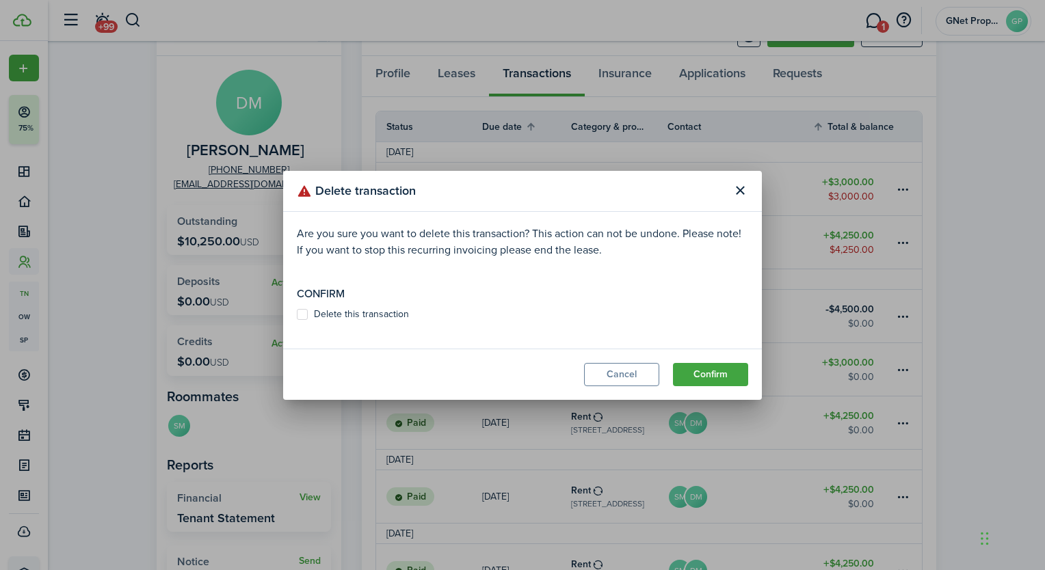
click at [298, 312] on label "Delete this transaction" at bounding box center [353, 314] width 112 height 11
click at [297, 314] on input "Delete this transaction" at bounding box center [296, 314] width 1 height 1
checkbox input "true"
click at [698, 375] on button "Confirm" at bounding box center [710, 374] width 75 height 23
